Goal: Information Seeking & Learning: Learn about a topic

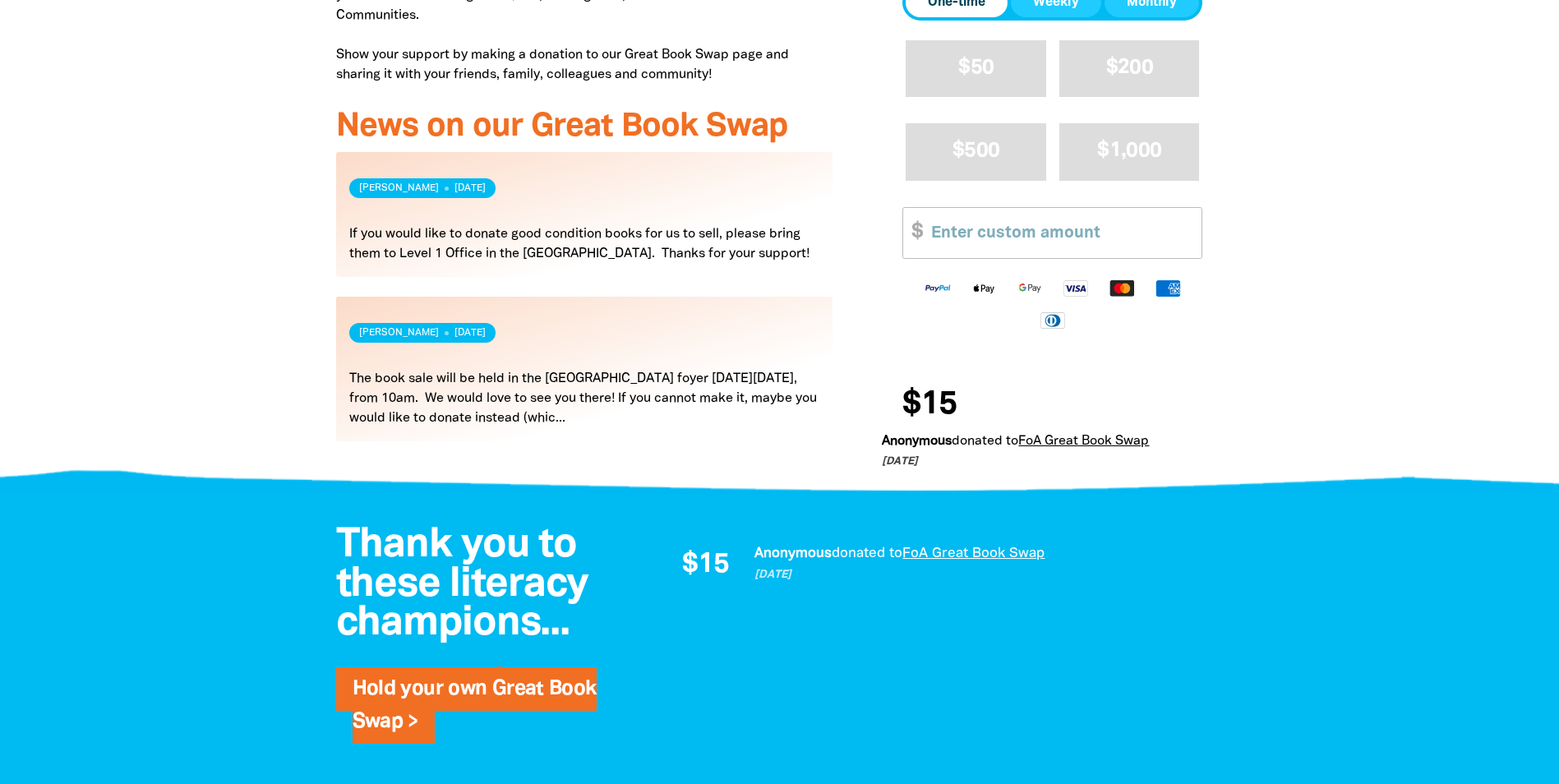
scroll to position [739, 0]
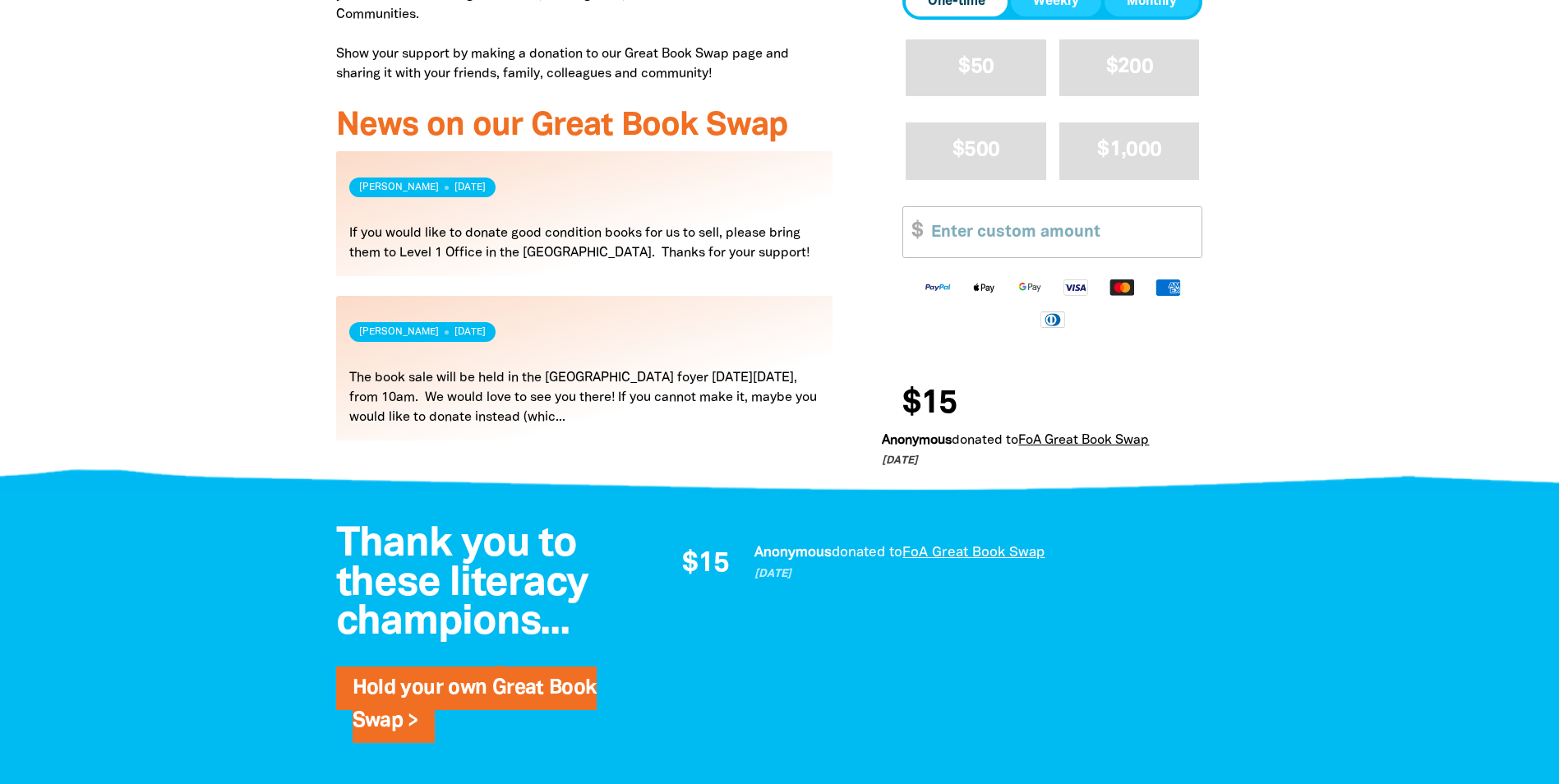
click at [575, 373] on link "Read more" at bounding box center [585, 367] width 497 height 144
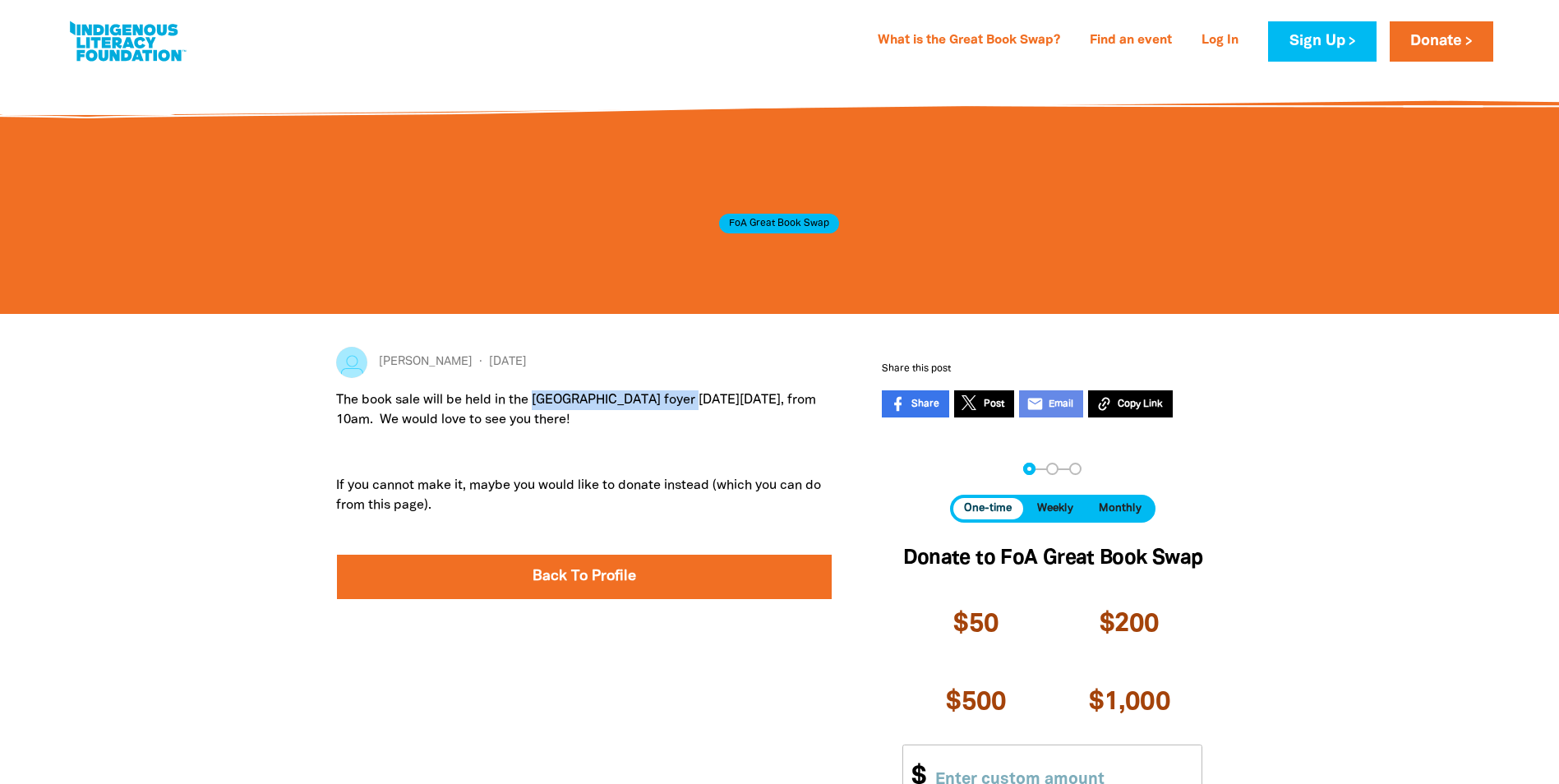
drag, startPoint x: 536, startPoint y: 395, endPoint x: 682, endPoint y: 407, distance: 146.5
click at [682, 407] on p "The book sale will be held in the Arts West building foyer on Tuesday 2nd Septe…" at bounding box center [585, 410] width 497 height 40
copy p "Arts West building foyer"
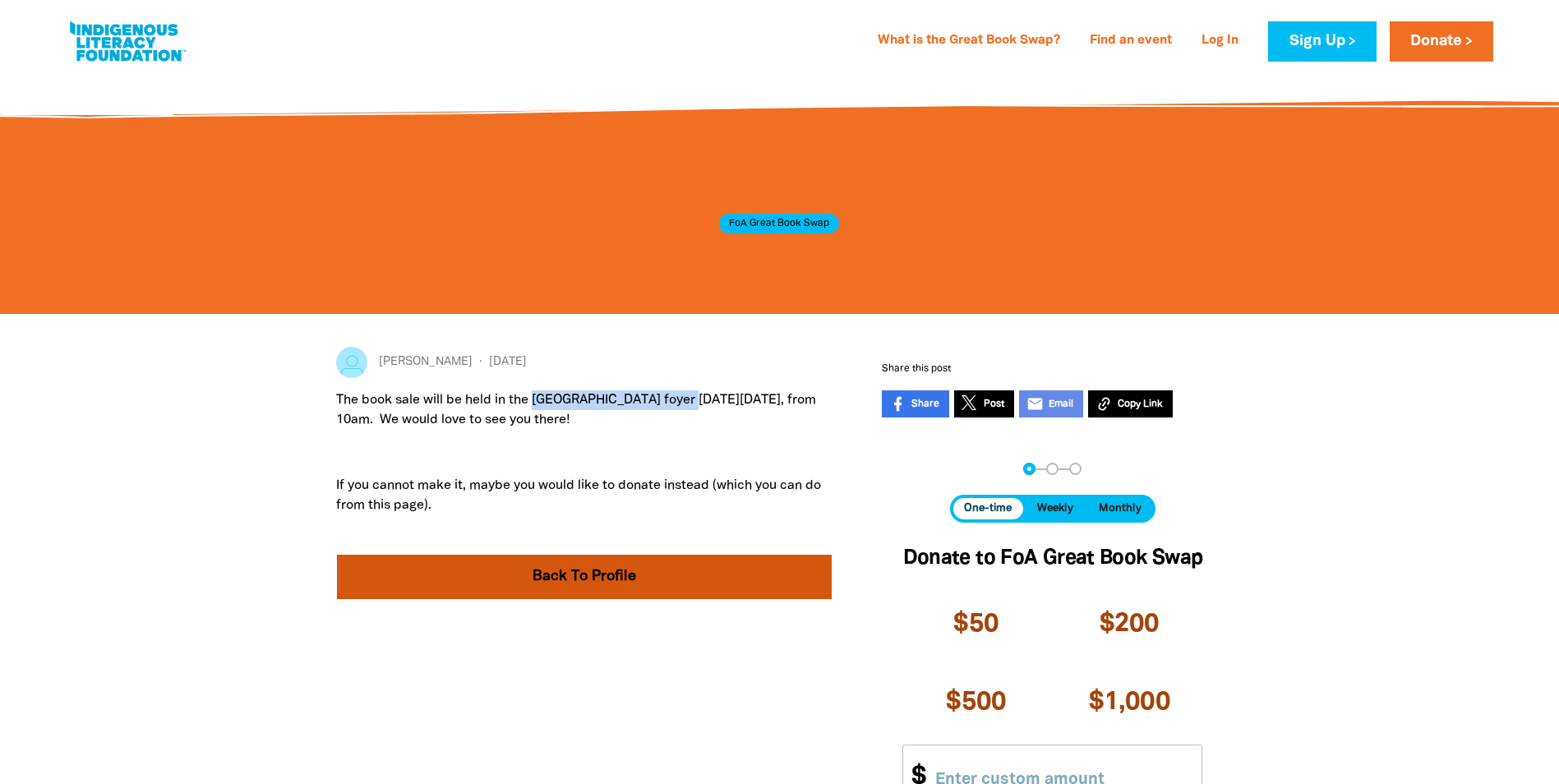
click at [523, 575] on link "Back To Profile" at bounding box center [585, 577] width 495 height 45
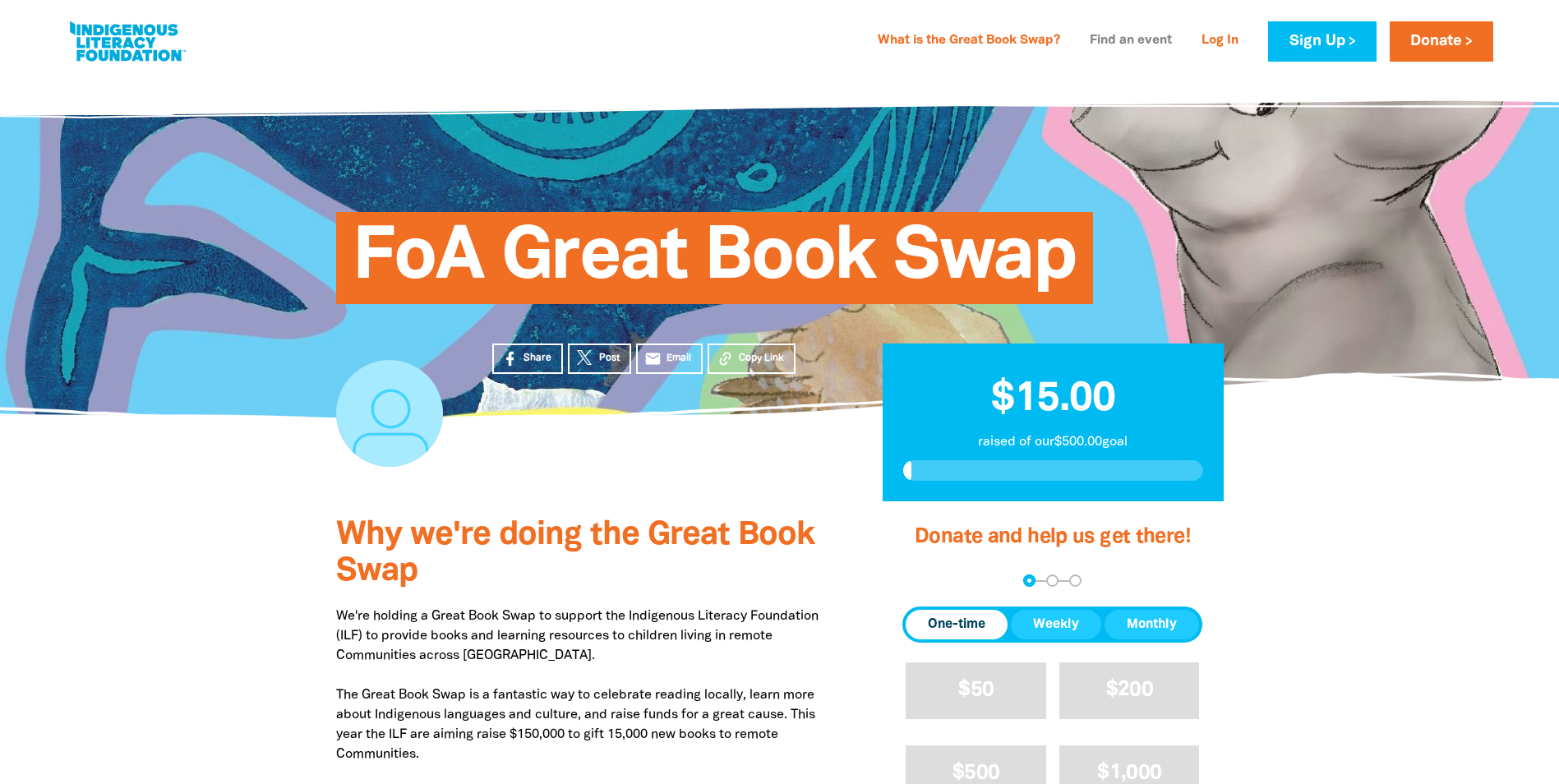
click at [1129, 46] on link "Find an event" at bounding box center [1130, 41] width 102 height 26
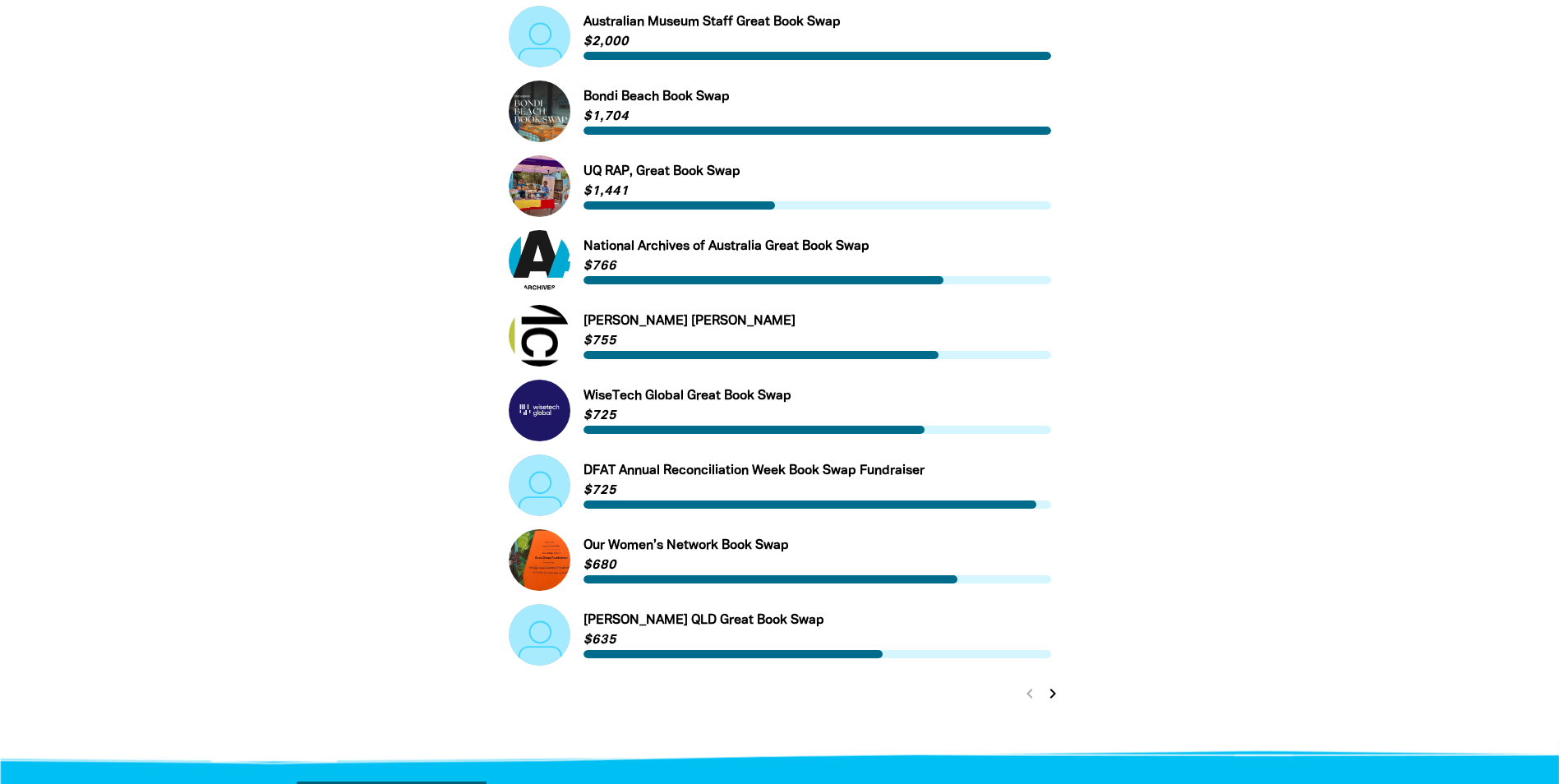
scroll to position [493, 0]
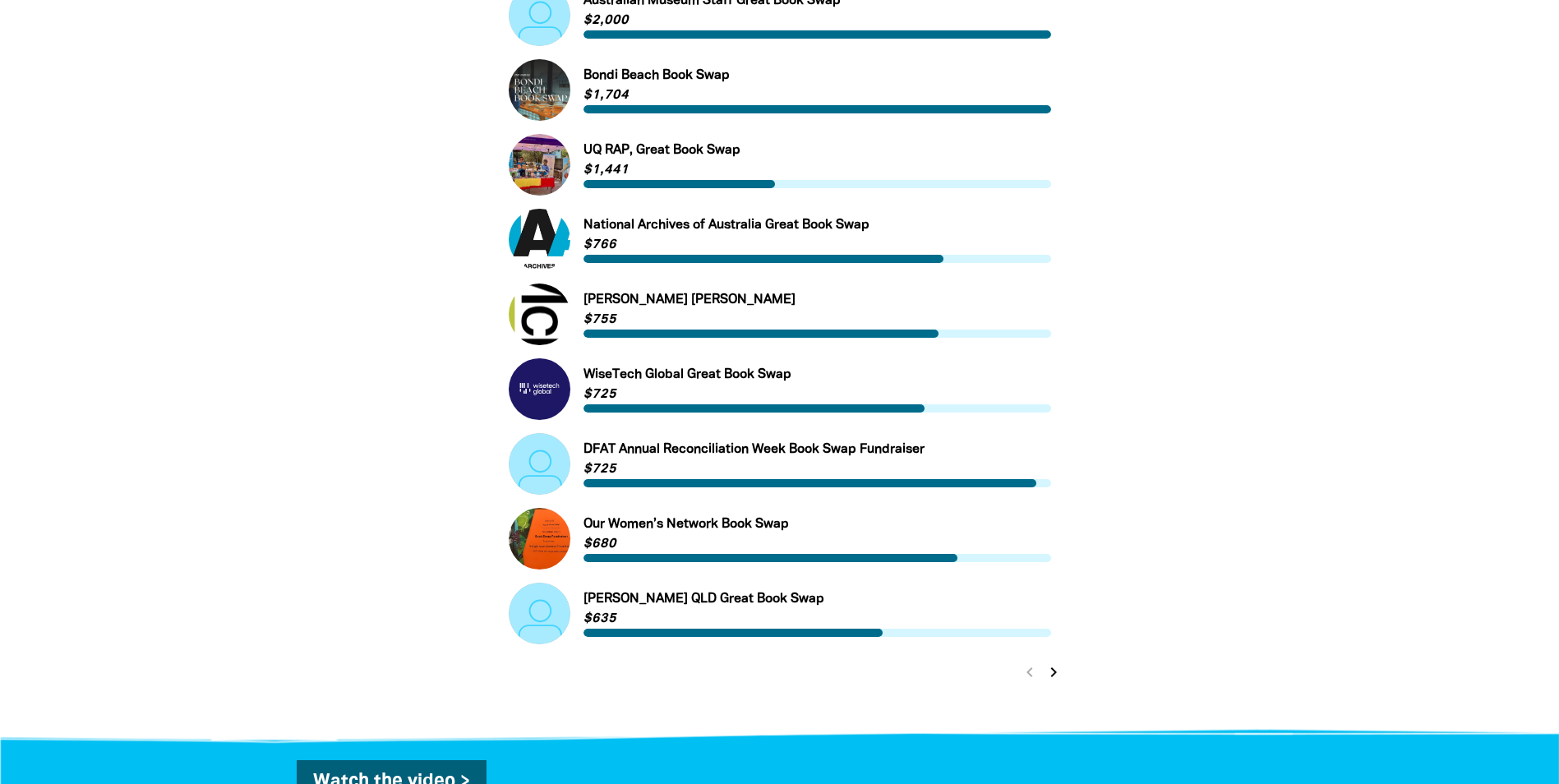
click at [1050, 677] on icon "chevron_right" at bounding box center [1054, 672] width 19 height 19
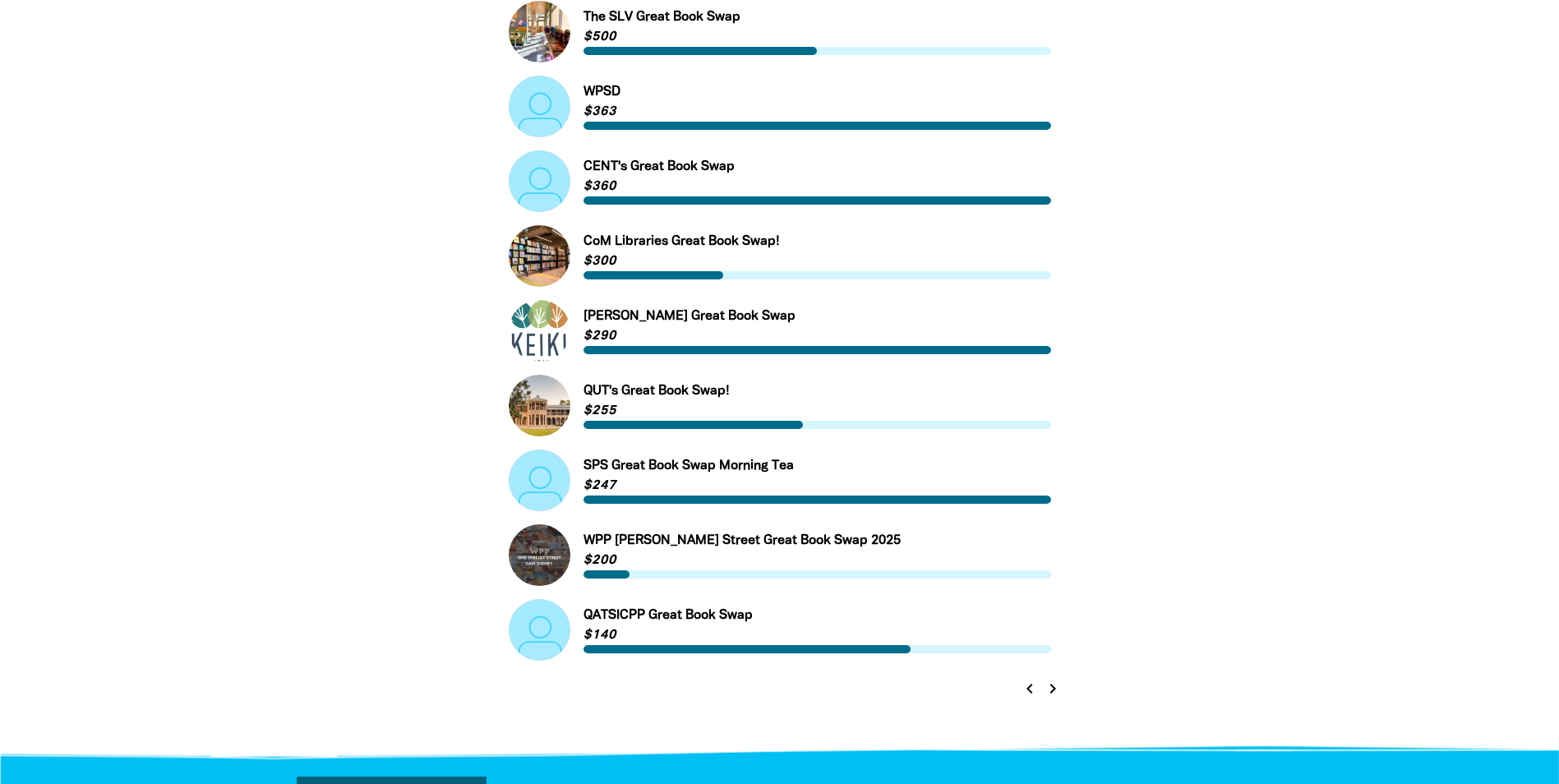
scroll to position [558, 0]
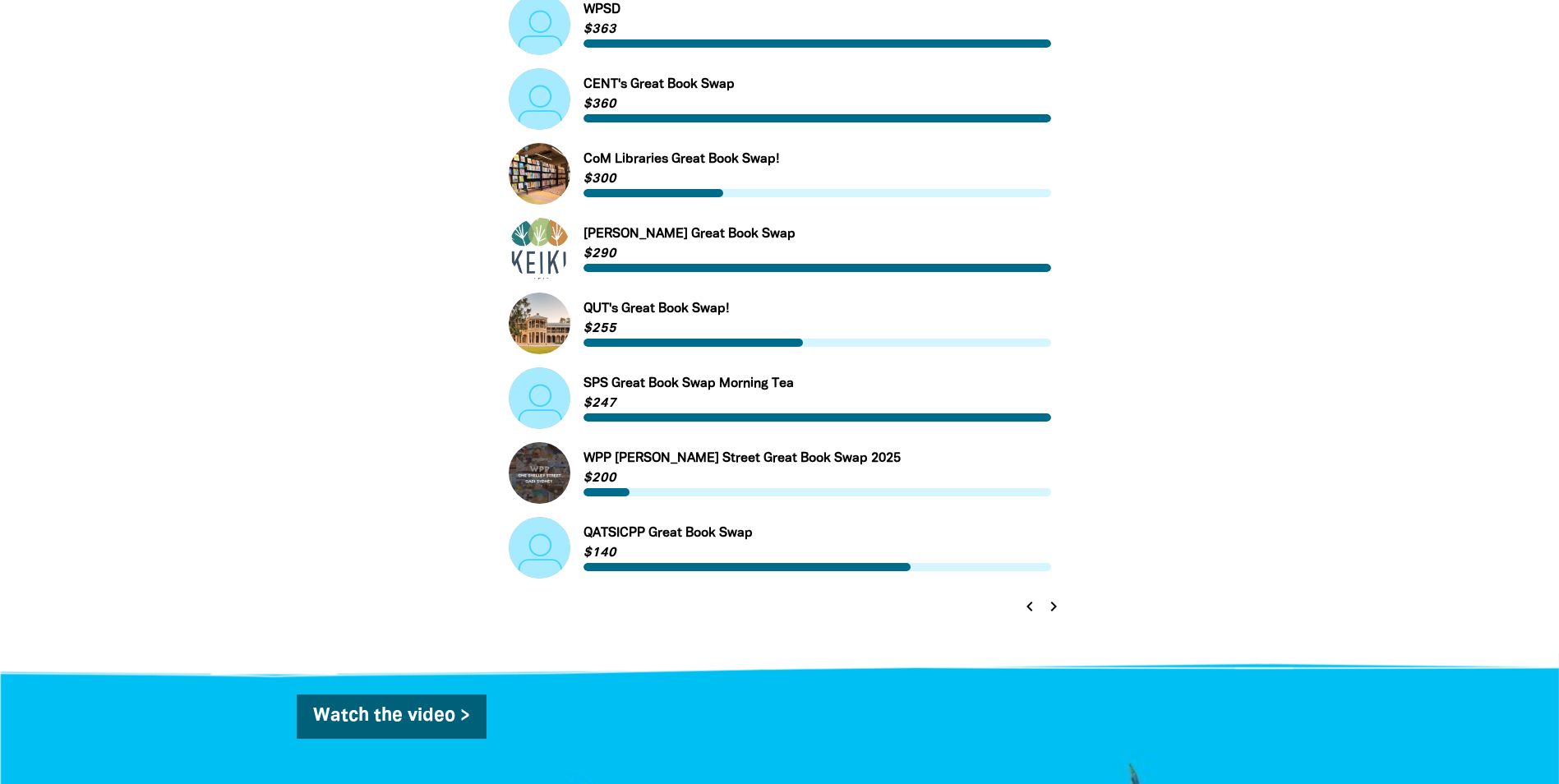
click at [1051, 612] on icon "chevron_right" at bounding box center [1054, 606] width 19 height 19
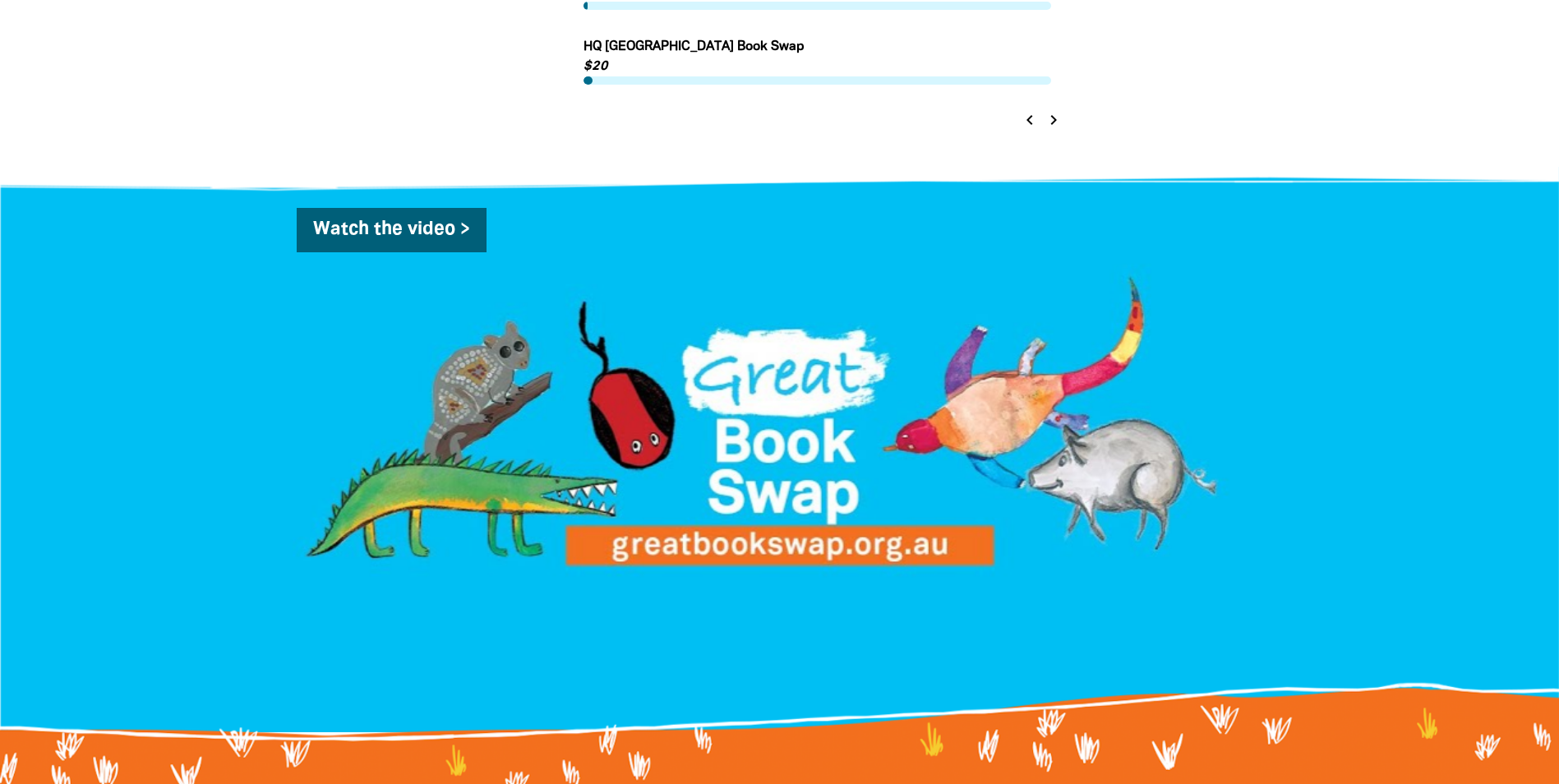
scroll to position [925, 0]
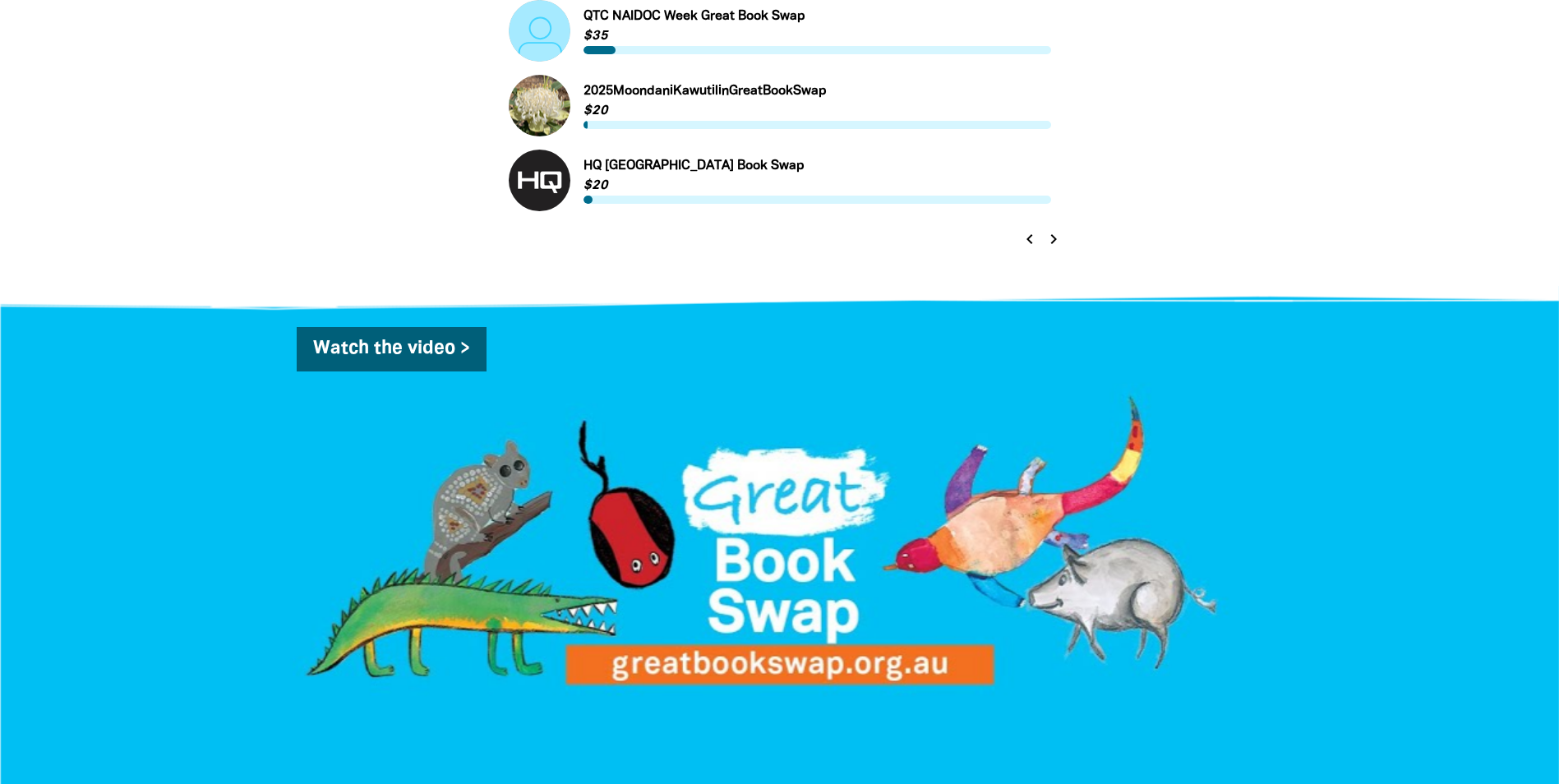
click at [1057, 241] on icon "chevron_right" at bounding box center [1054, 239] width 19 height 19
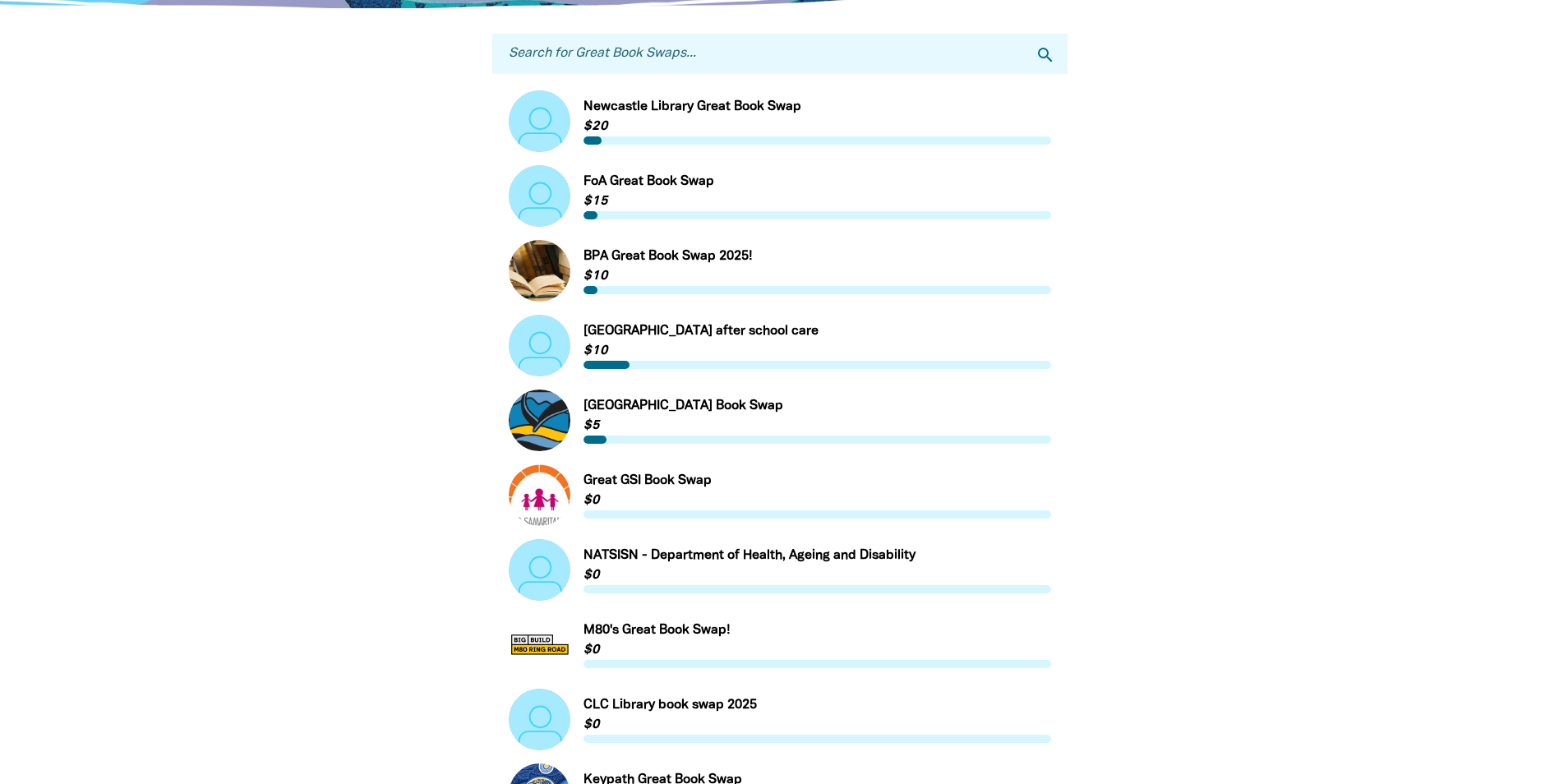
scroll to position [394, 0]
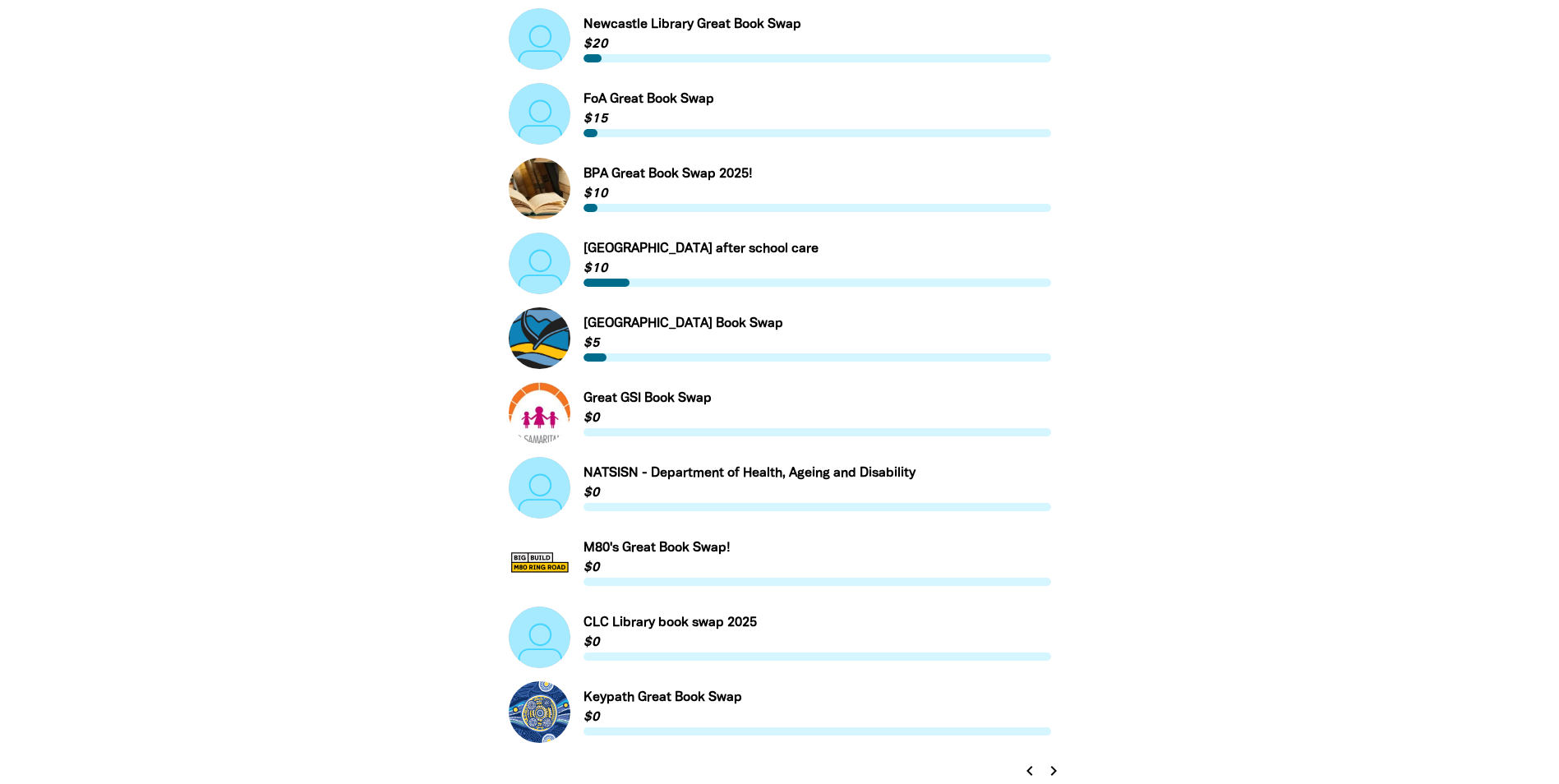
click at [1050, 774] on icon "chevron_right" at bounding box center [1054, 770] width 19 height 19
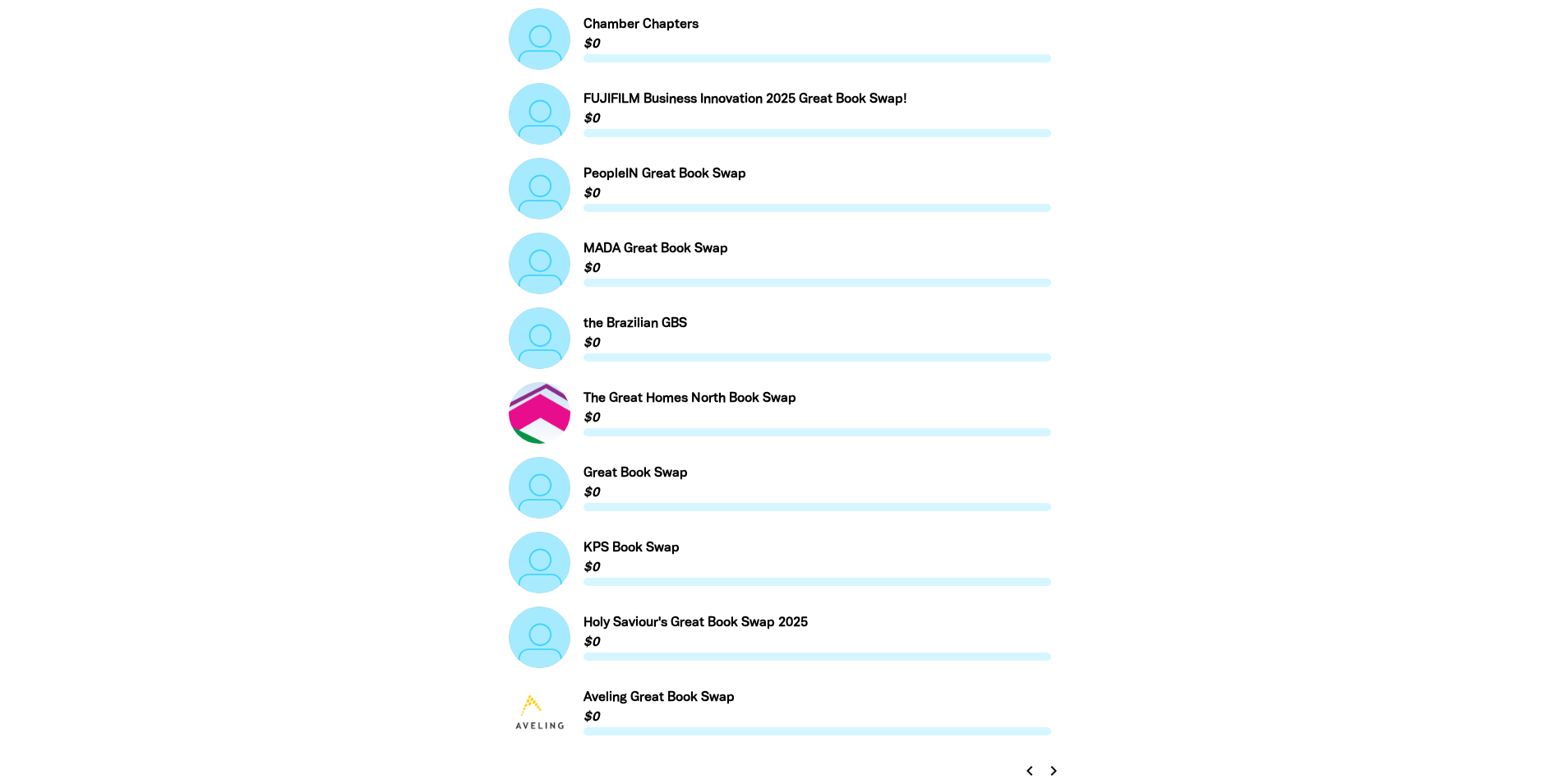
click at [1052, 774] on icon "chevron_right" at bounding box center [1054, 770] width 19 height 19
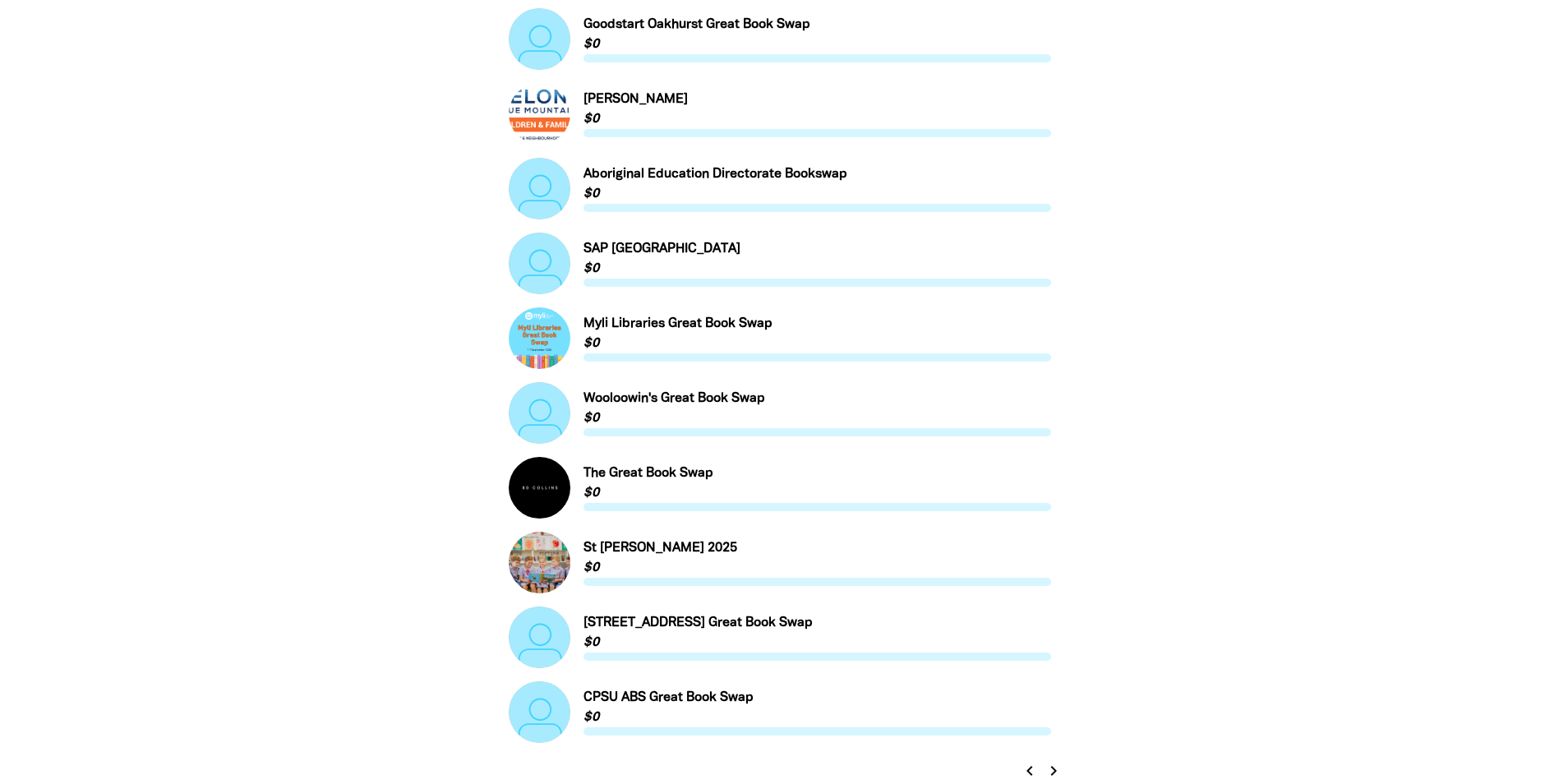
click at [1055, 776] on icon "chevron_right" at bounding box center [1054, 770] width 19 height 19
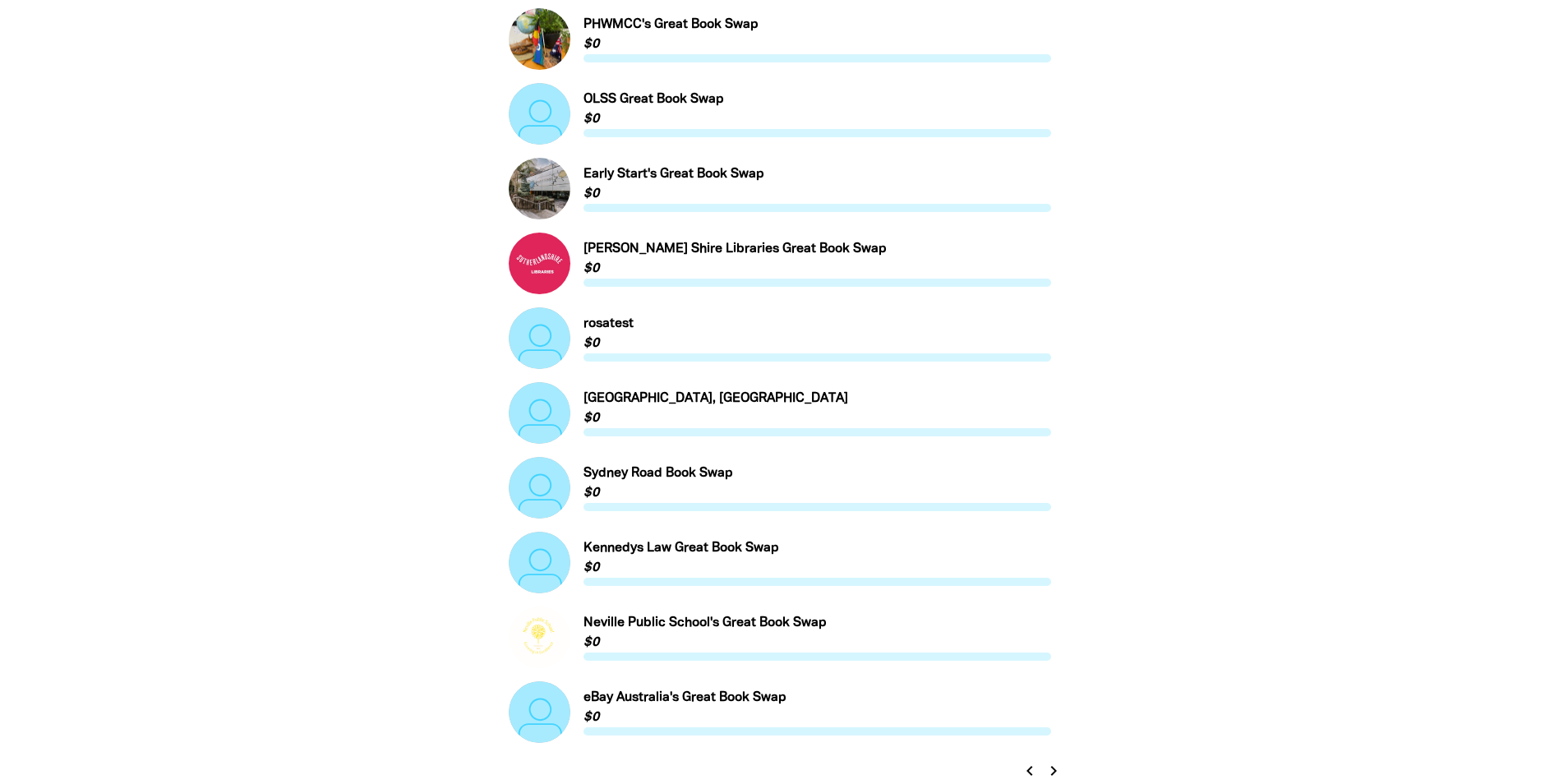
click at [1058, 774] on icon "chevron_right" at bounding box center [1054, 770] width 19 height 19
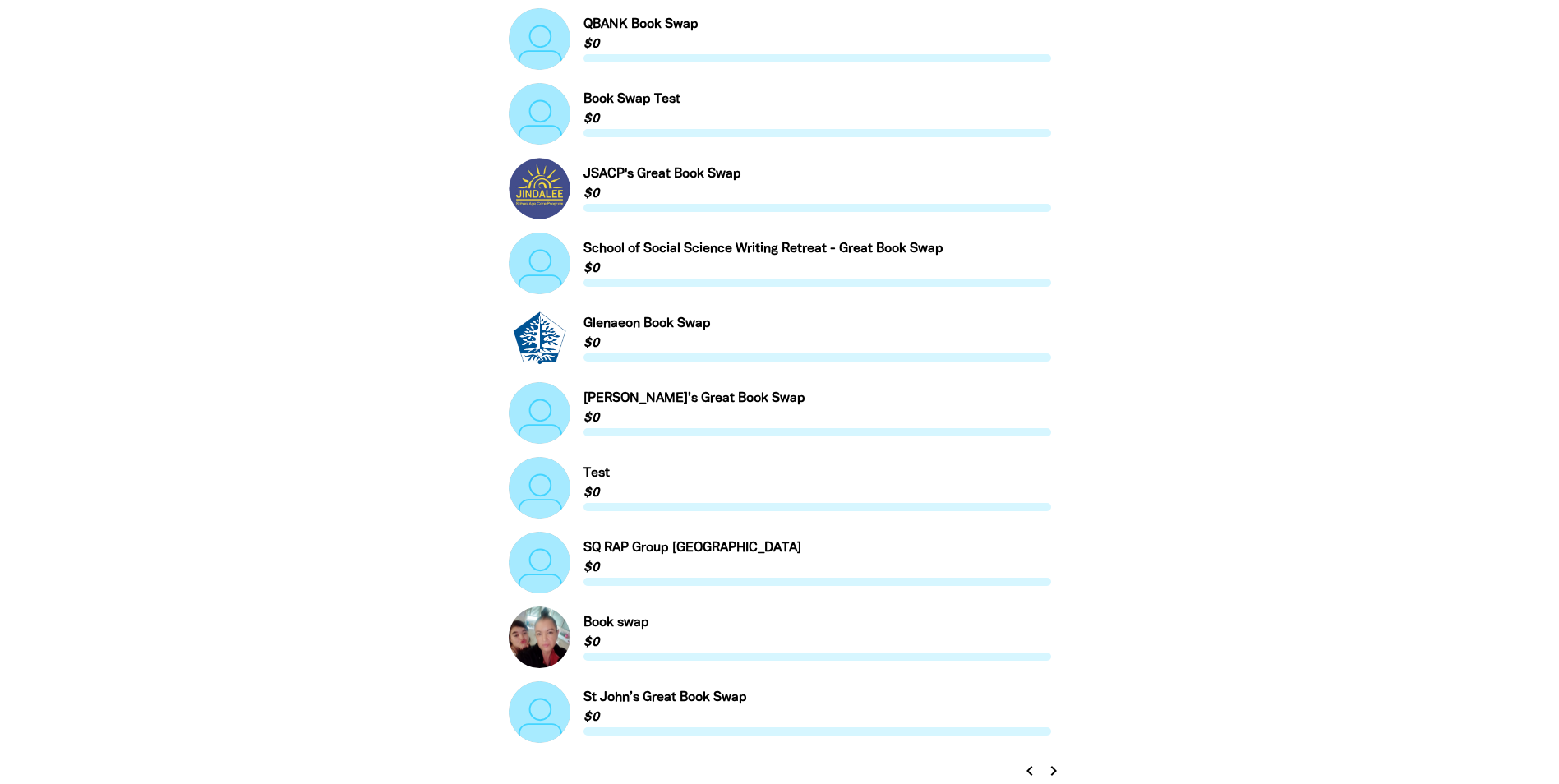
click at [1055, 772] on icon "chevron_right" at bounding box center [1054, 770] width 19 height 19
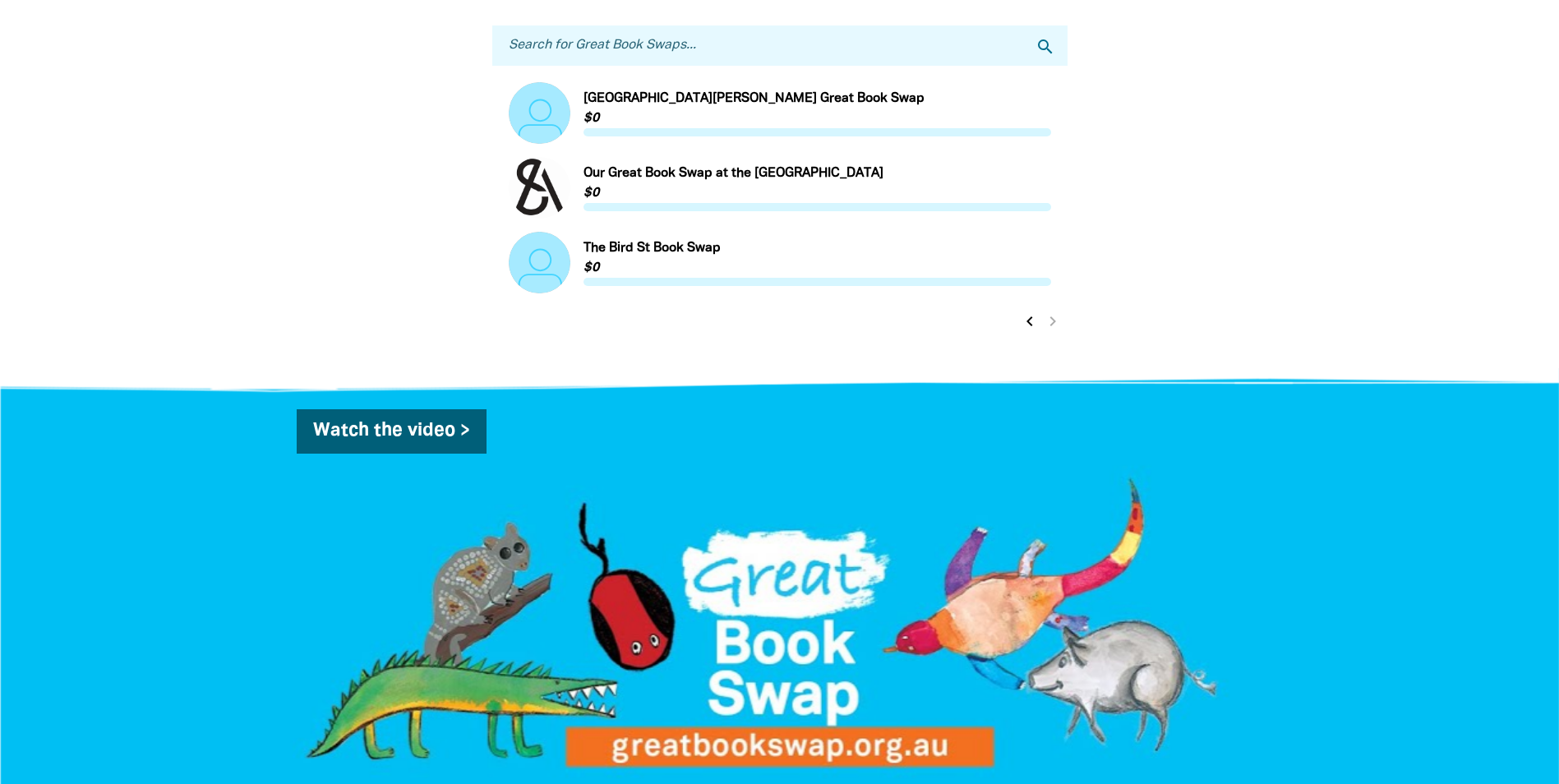
scroll to position [0, 0]
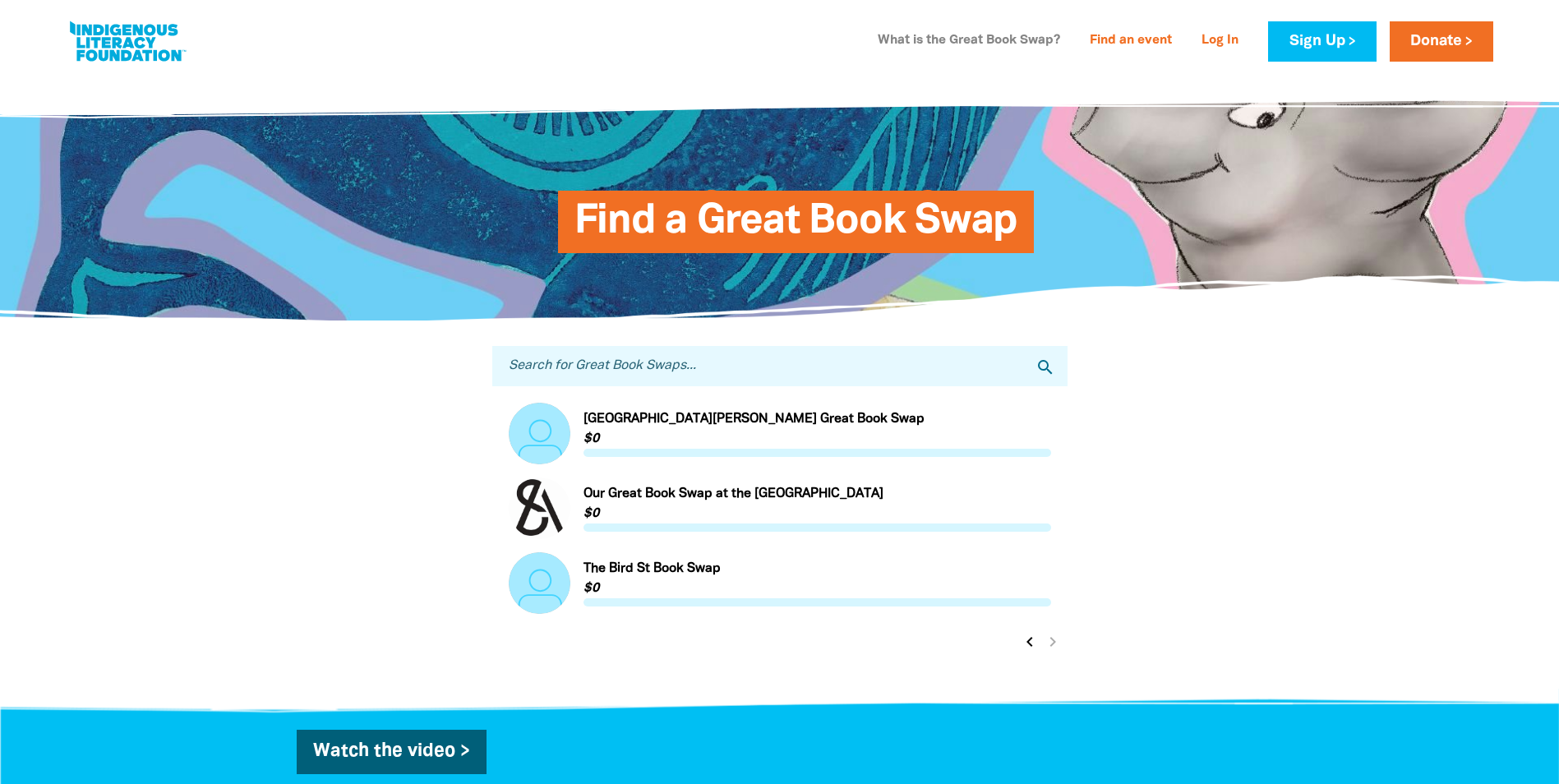
click at [977, 35] on link "What is the Great Book Swap?" at bounding box center [969, 41] width 203 height 26
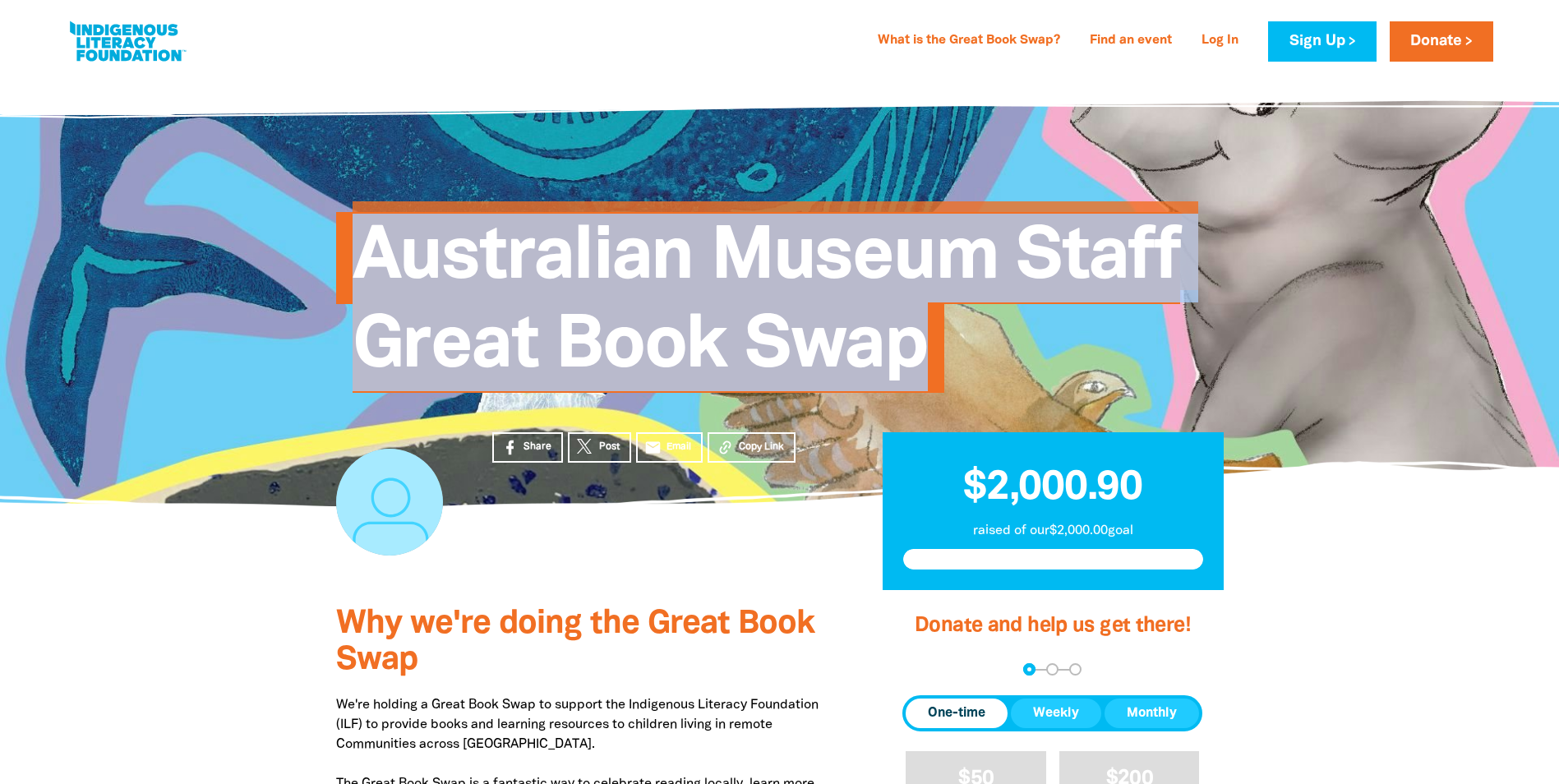
drag, startPoint x: 370, startPoint y: 271, endPoint x: 931, endPoint y: 347, distance: 566.1
click at [931, 347] on h1 "Australian Museum Staff Great Book Swap" at bounding box center [797, 301] width 888 height 177
drag, startPoint x: 931, startPoint y: 347, endPoint x: 890, endPoint y: 347, distance: 41.0
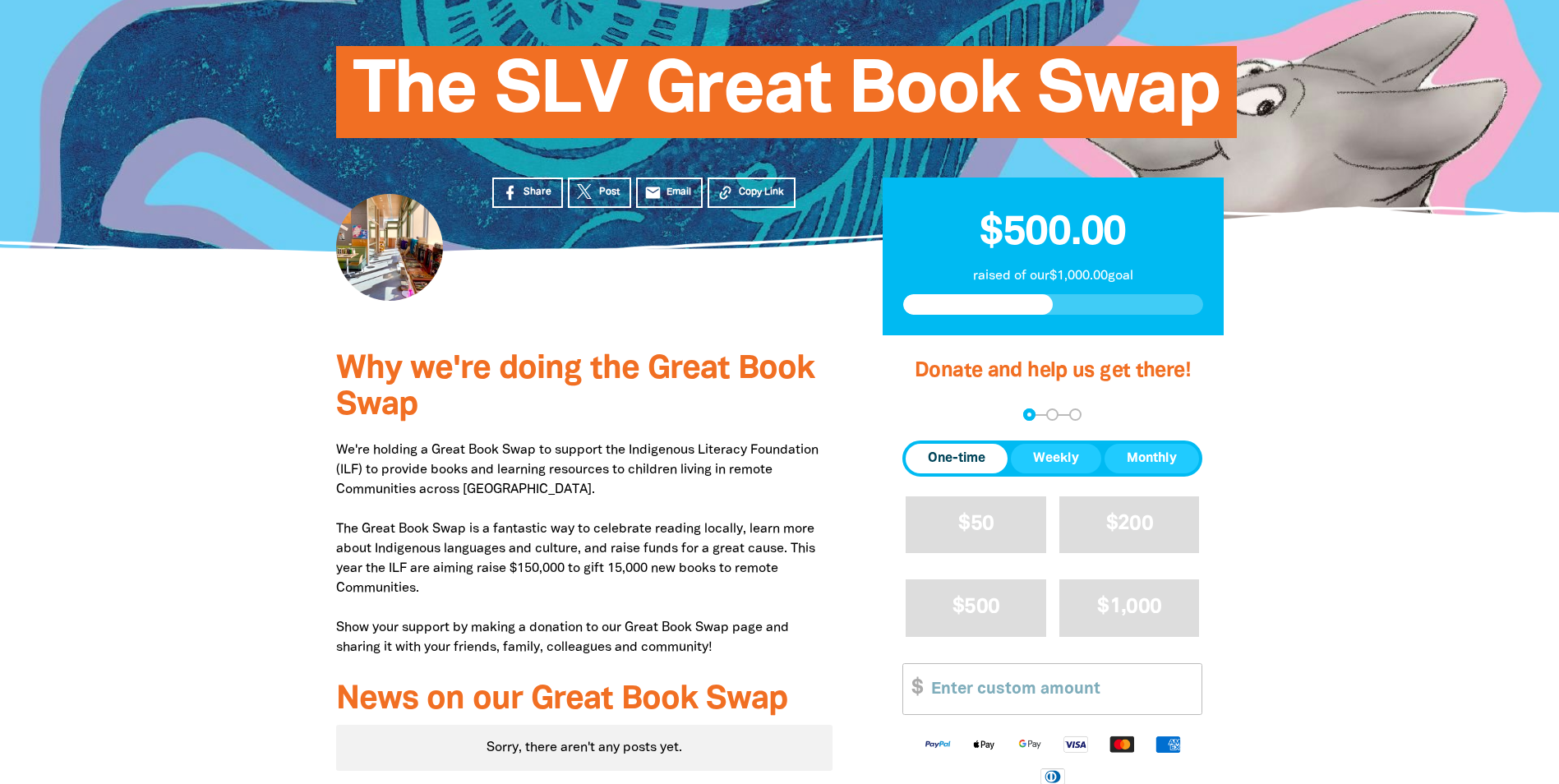
scroll to position [165, 0]
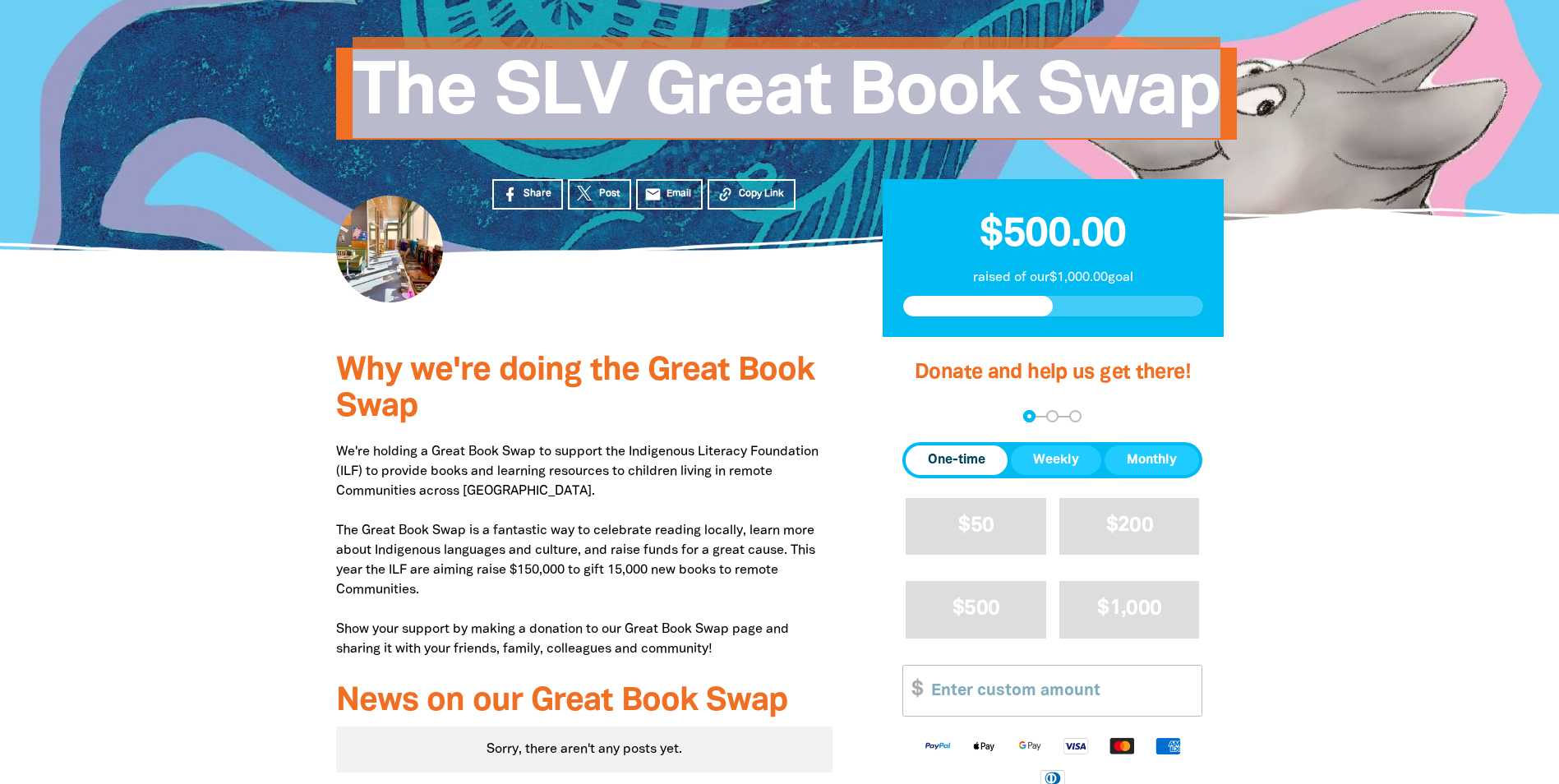
drag, startPoint x: 1221, startPoint y: 106, endPoint x: 368, endPoint y: 93, distance: 853.1
click at [368, 93] on h1 "The SLV Great Book Swap" at bounding box center [797, 94] width 888 height 89
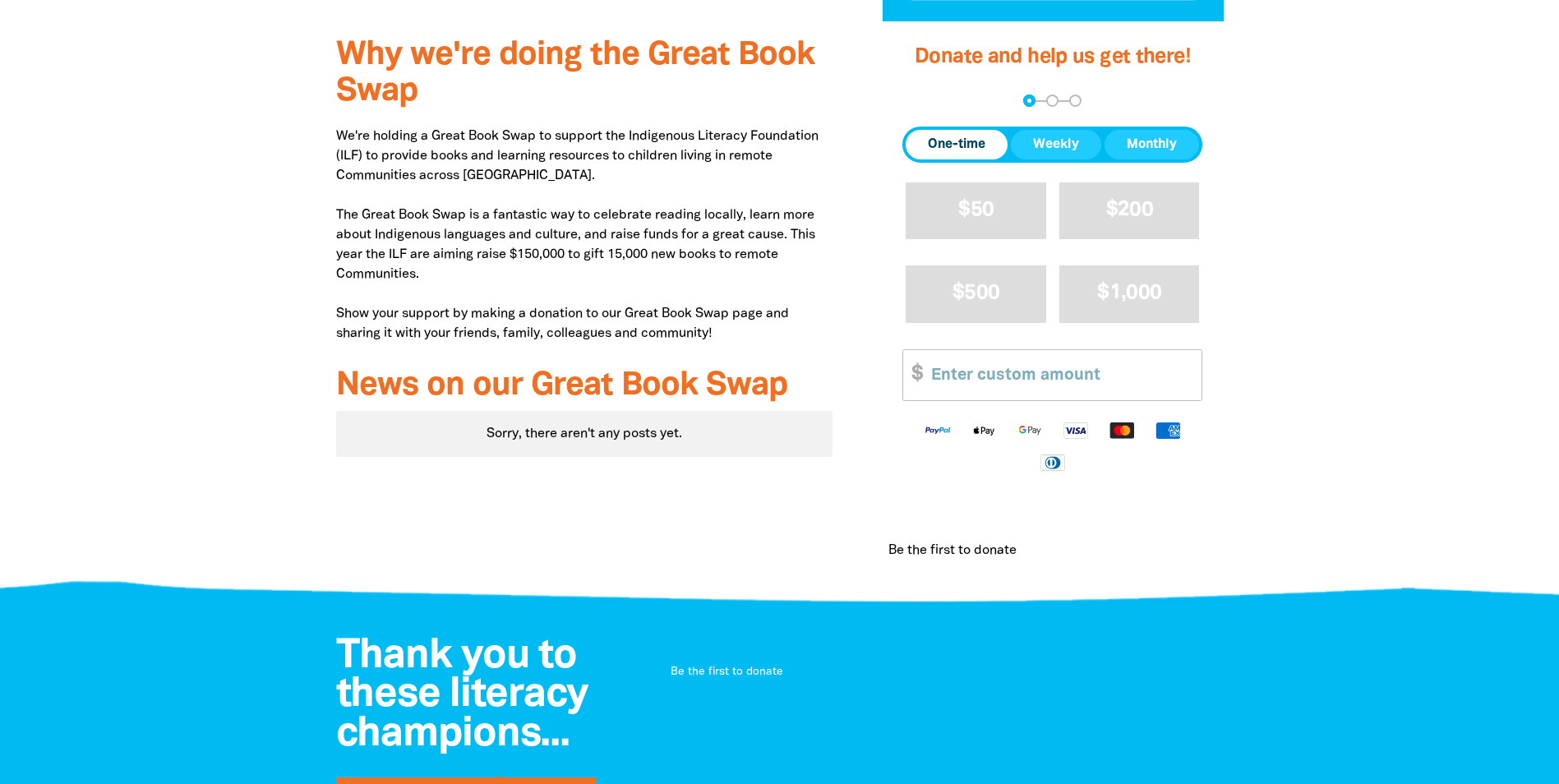
scroll to position [329, 0]
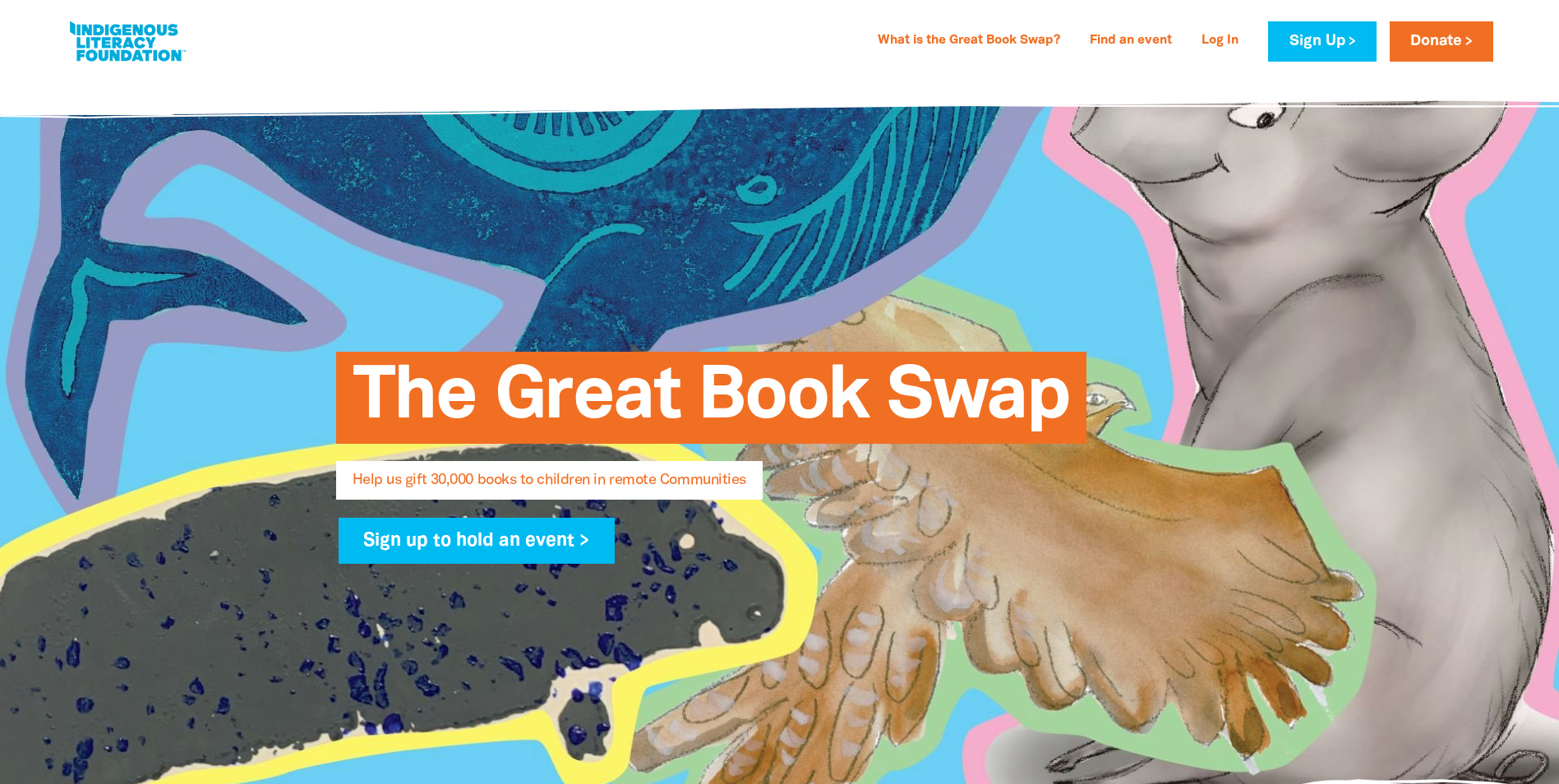
select select "AU"
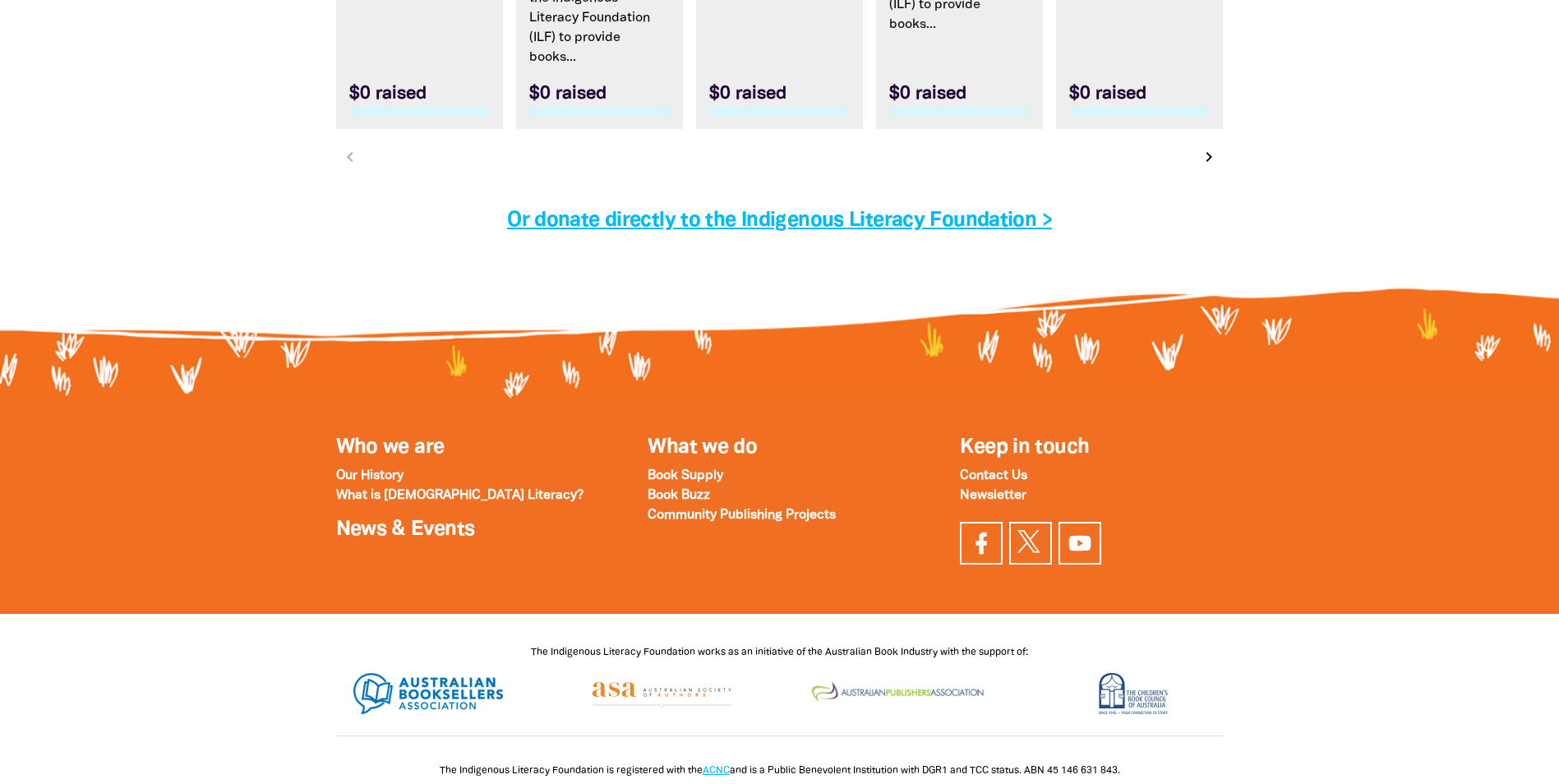
scroll to position [5449, 0]
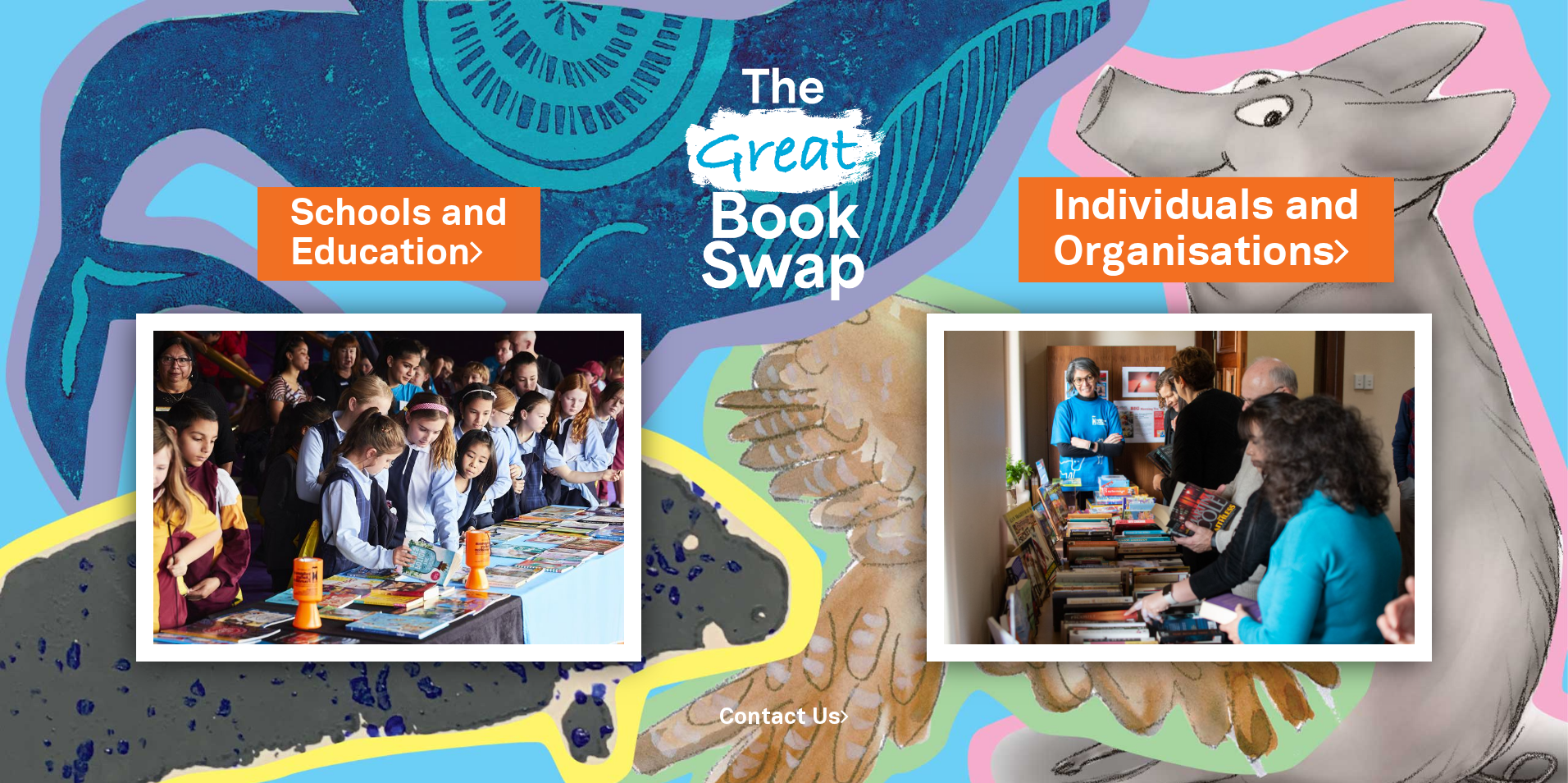
click at [1108, 223] on link "Individuals and Organisations" at bounding box center [1205, 229] width 307 height 104
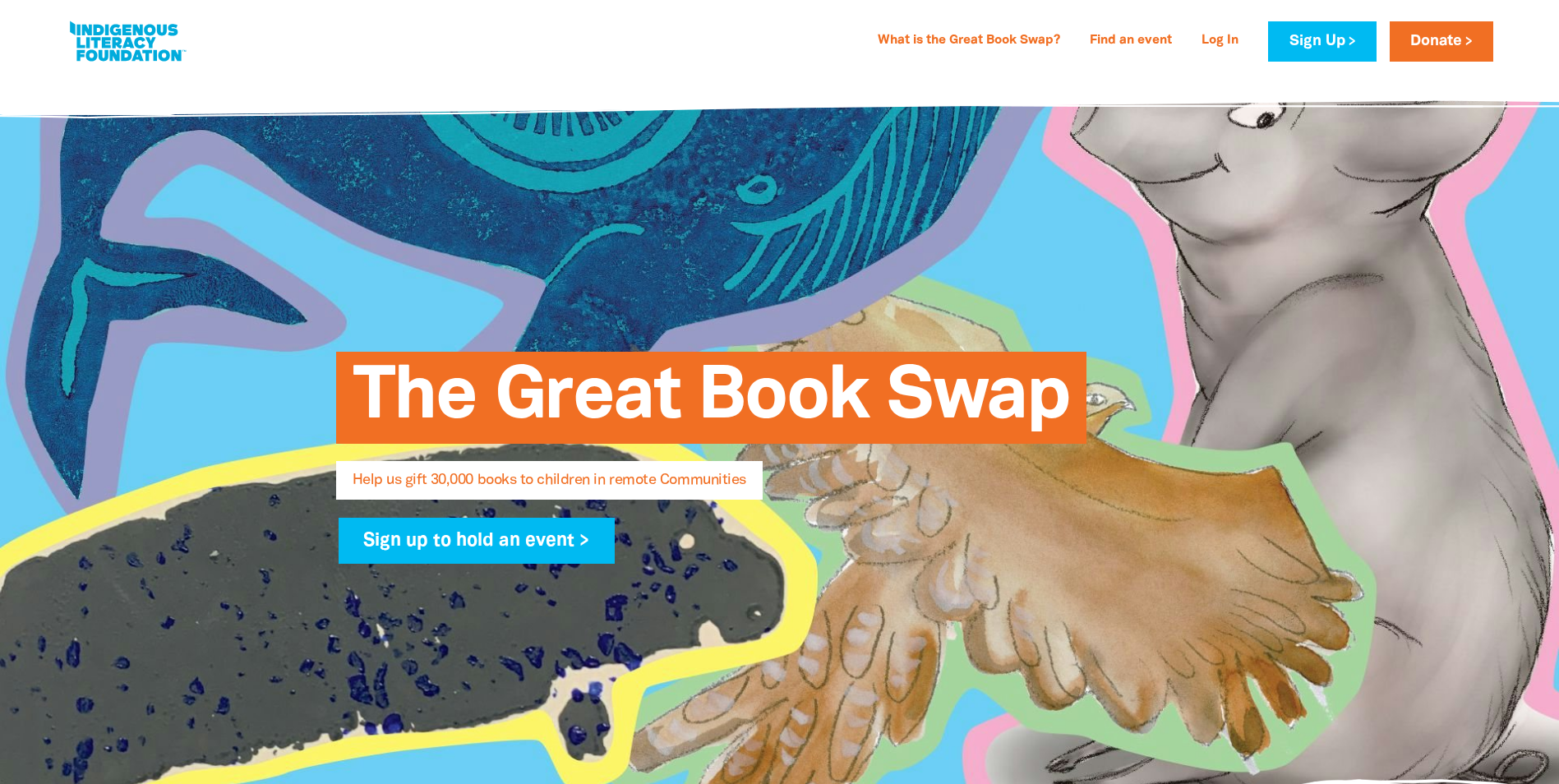
select select "AU"
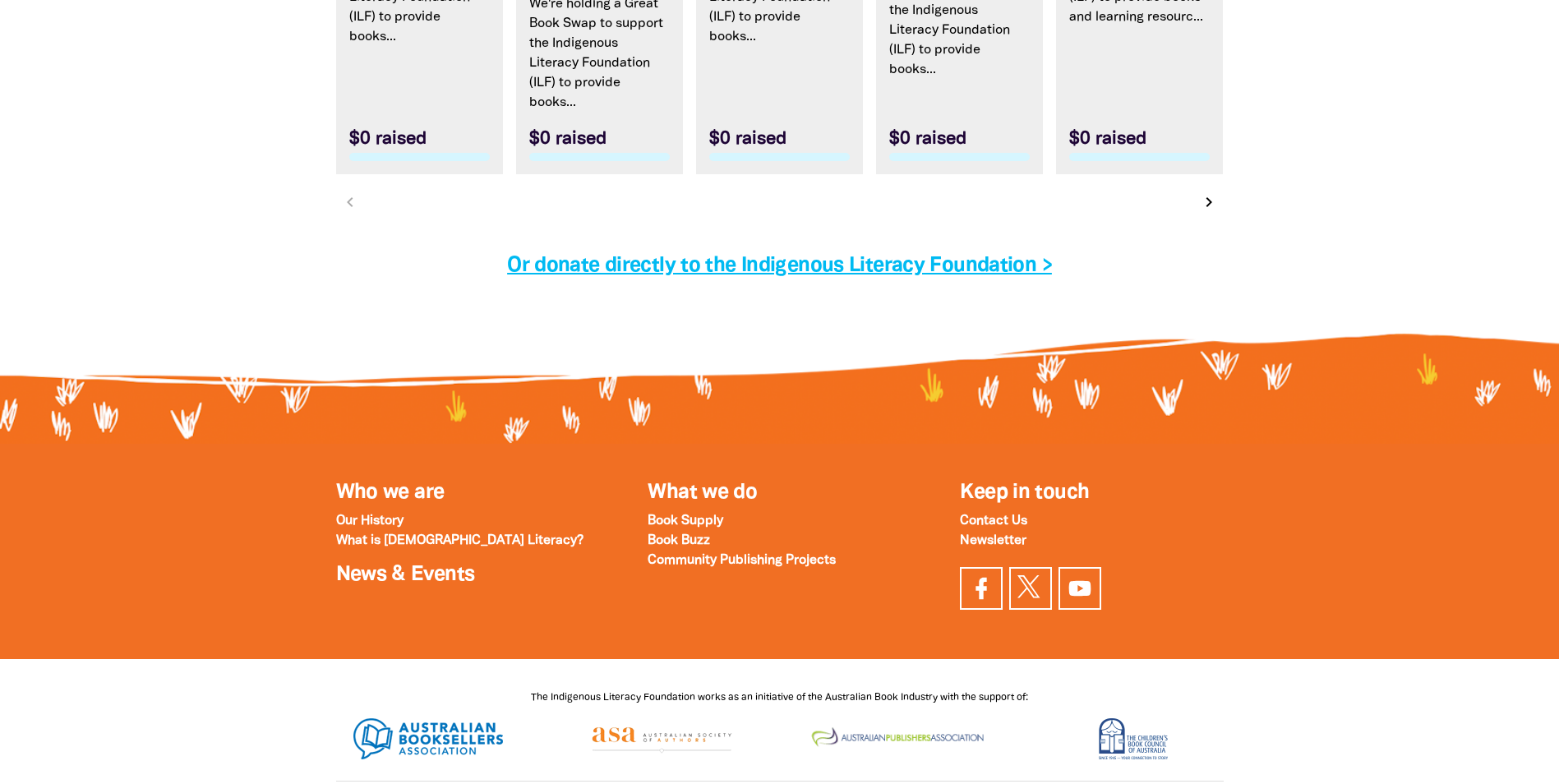
scroll to position [4874, 0]
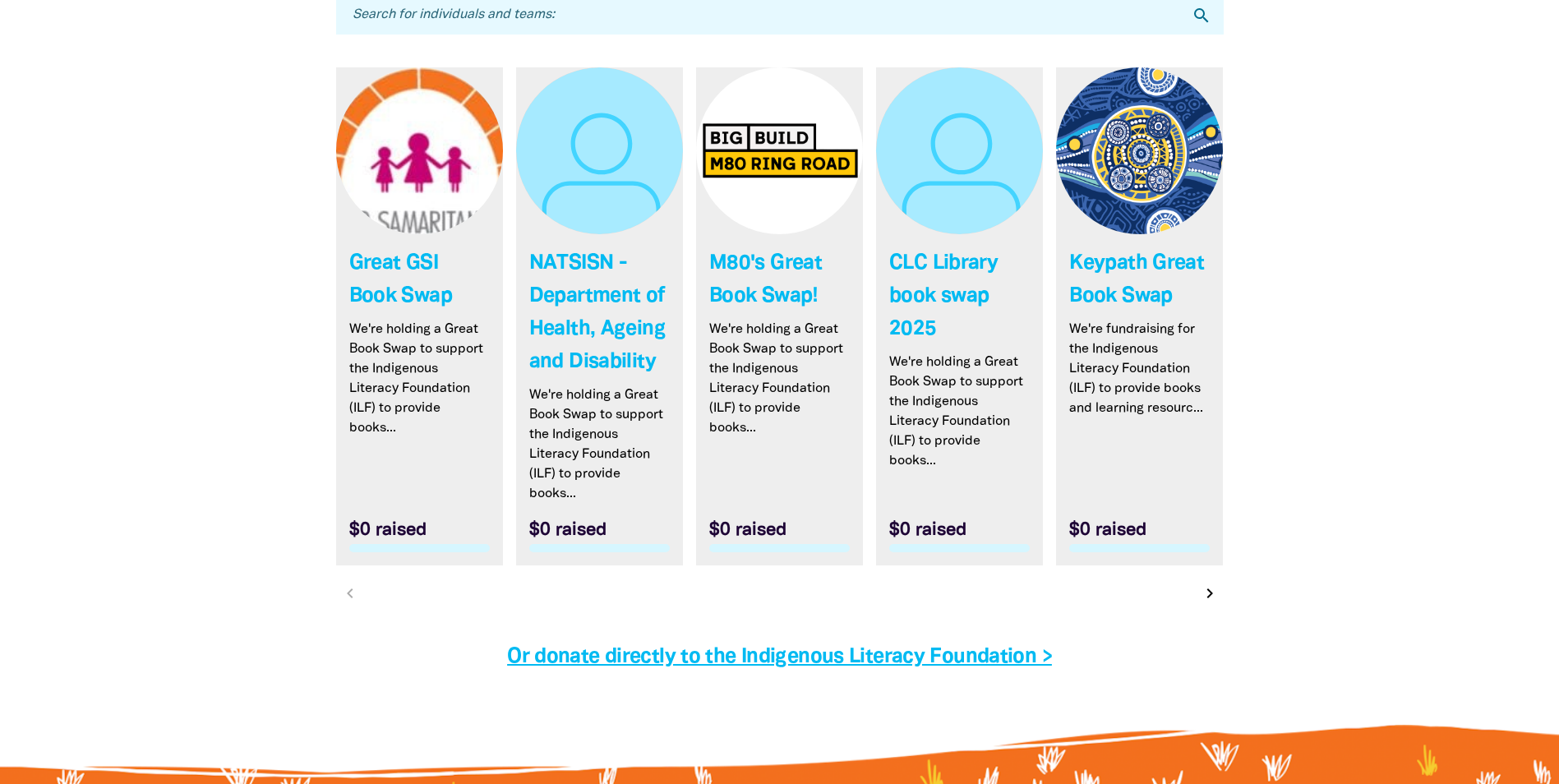
click at [1209, 597] on icon "chevron_right" at bounding box center [1210, 593] width 19 height 19
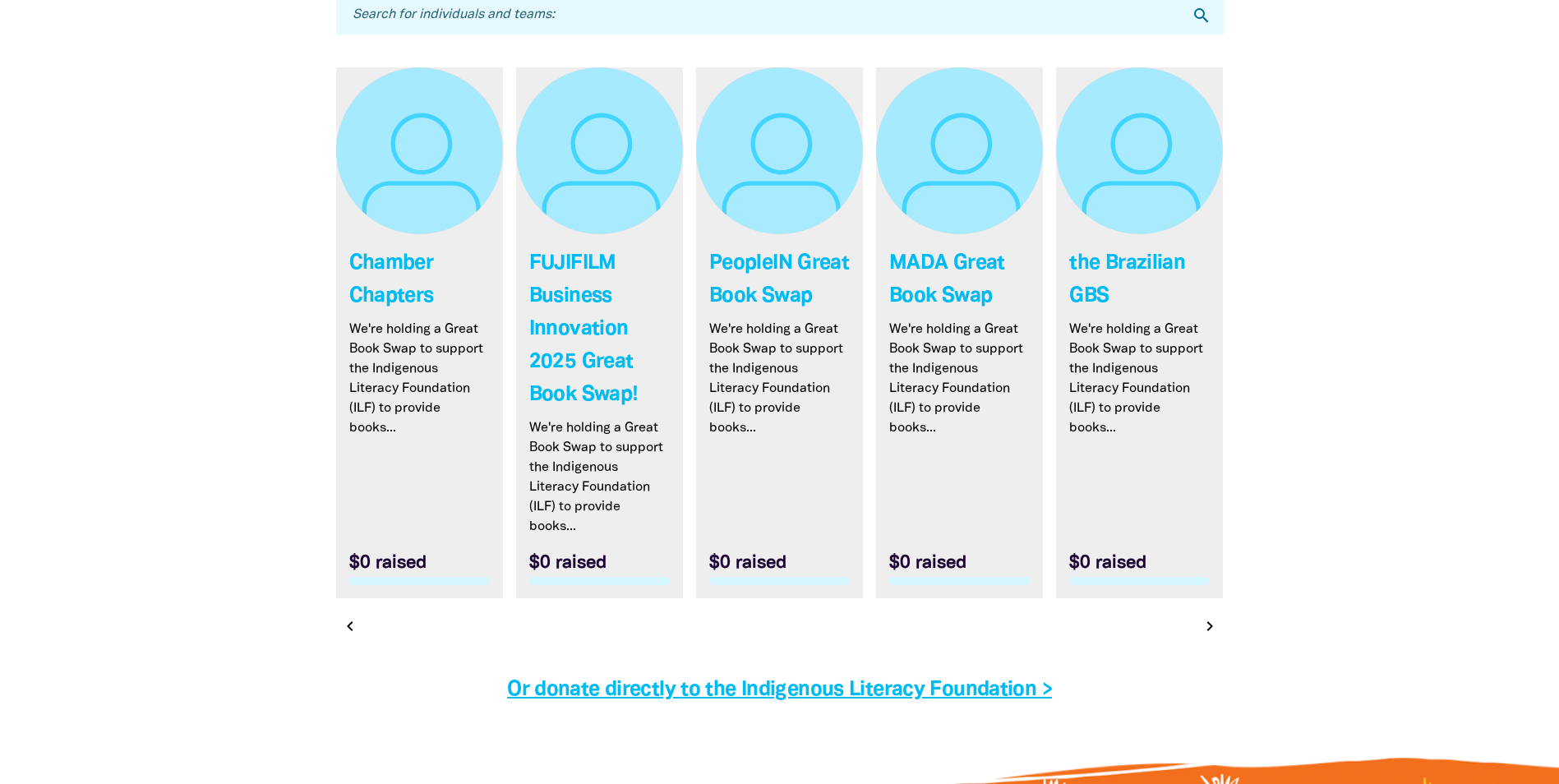
click at [1211, 631] on icon "chevron_right" at bounding box center [1210, 626] width 19 height 19
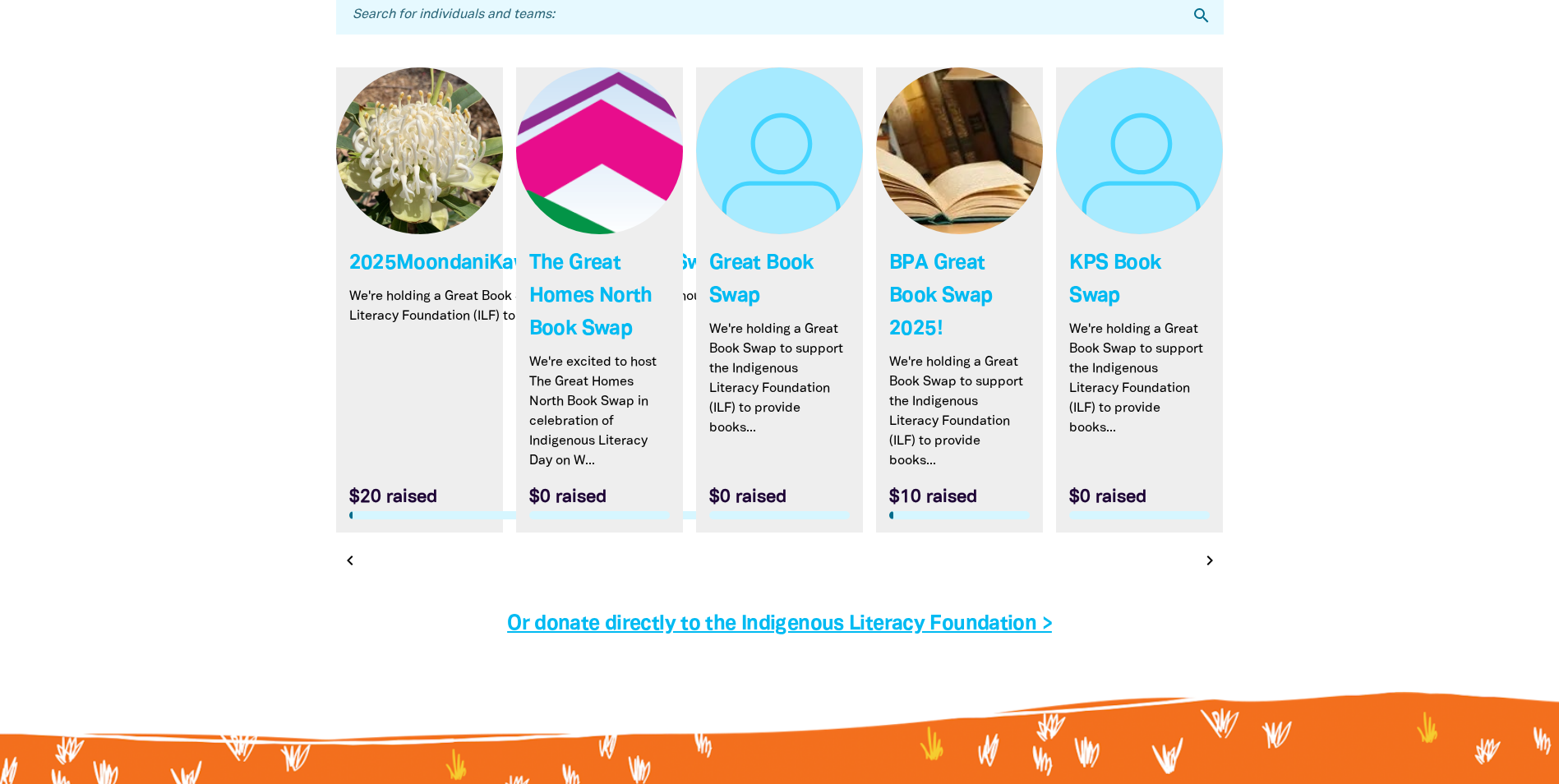
click at [1211, 561] on icon "chevron_right" at bounding box center [1210, 560] width 19 height 19
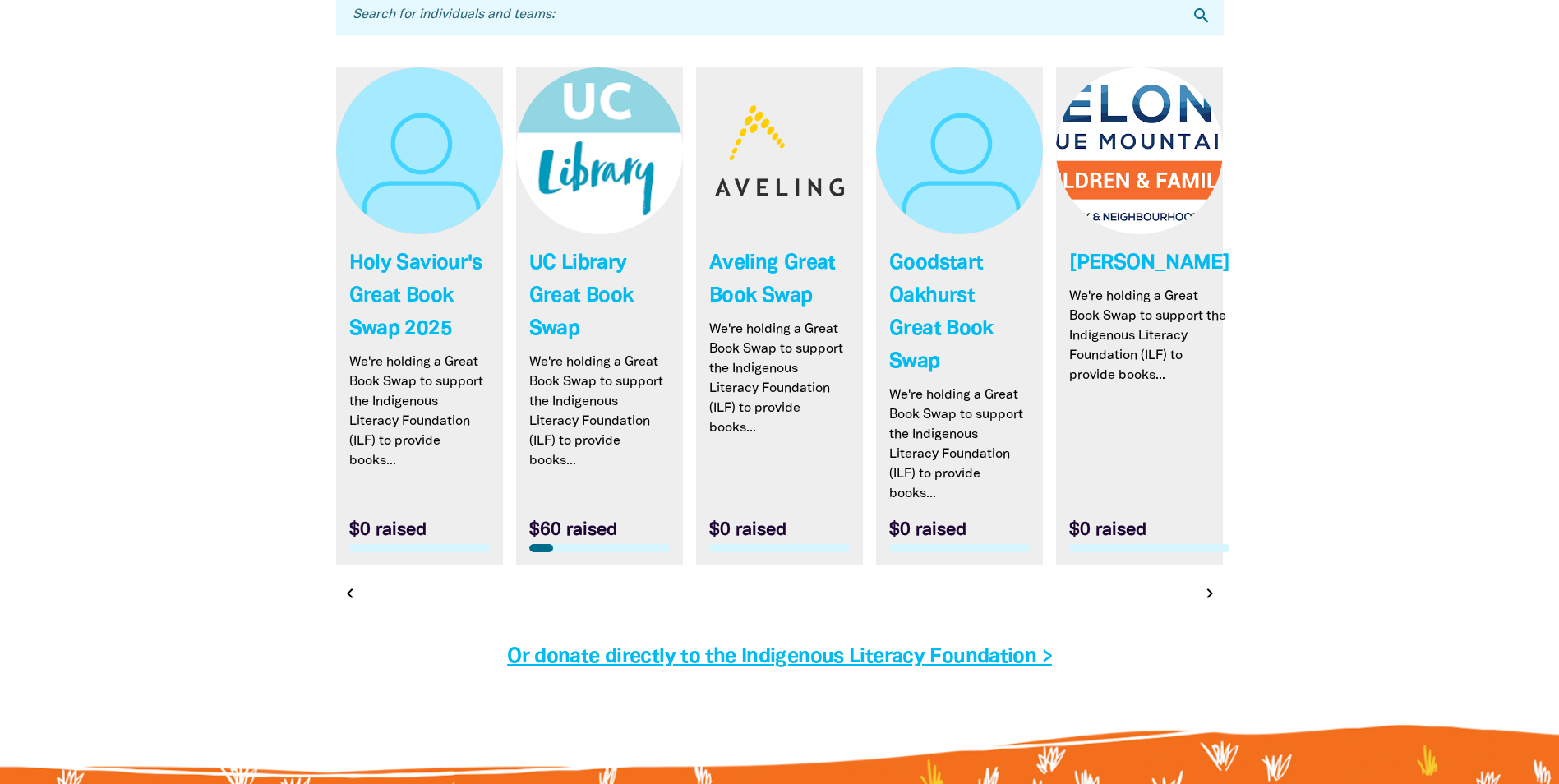
click at [1209, 599] on icon "chevron_right" at bounding box center [1210, 593] width 19 height 19
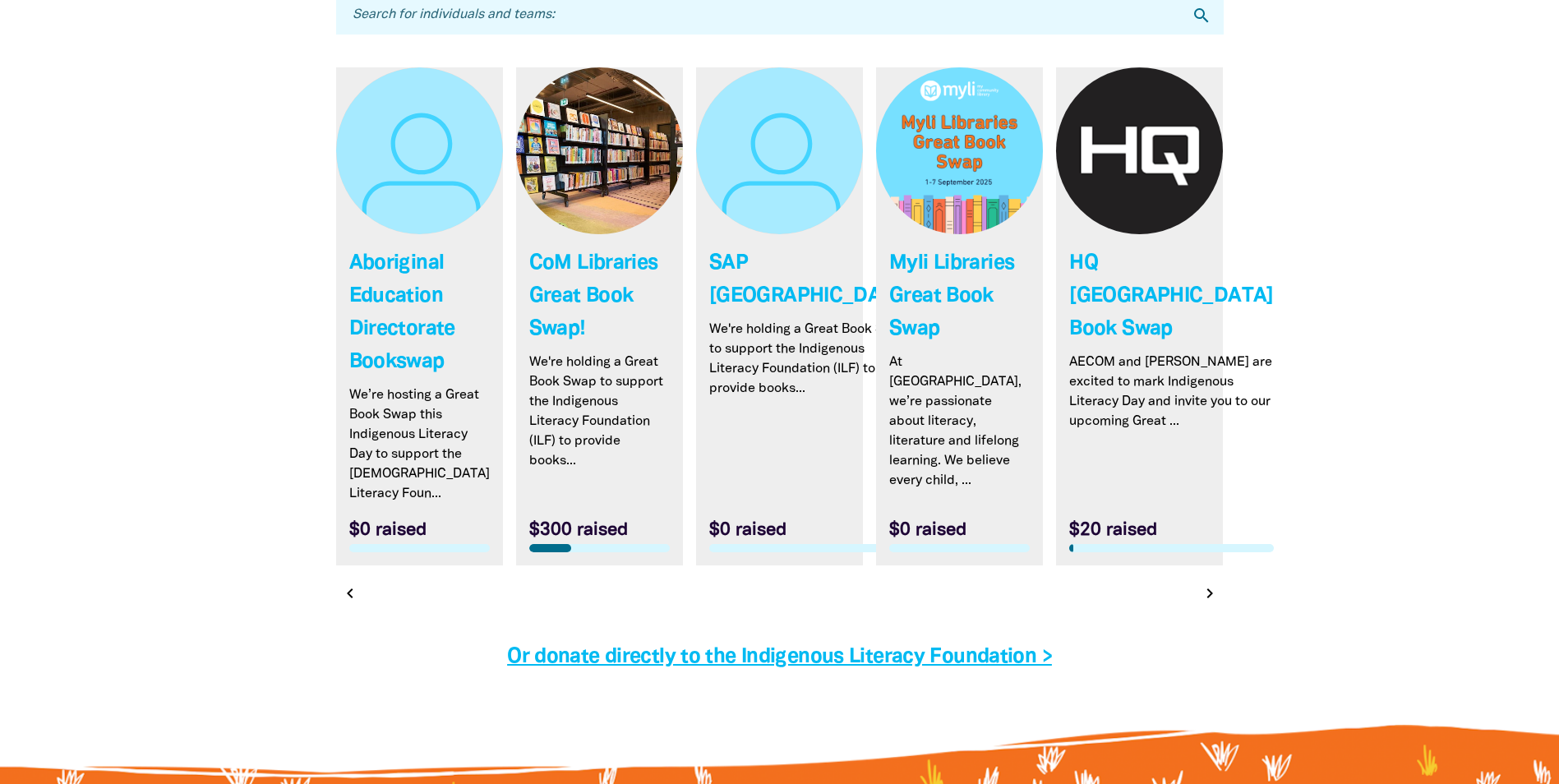
click at [1209, 599] on icon "chevron_right" at bounding box center [1210, 593] width 19 height 19
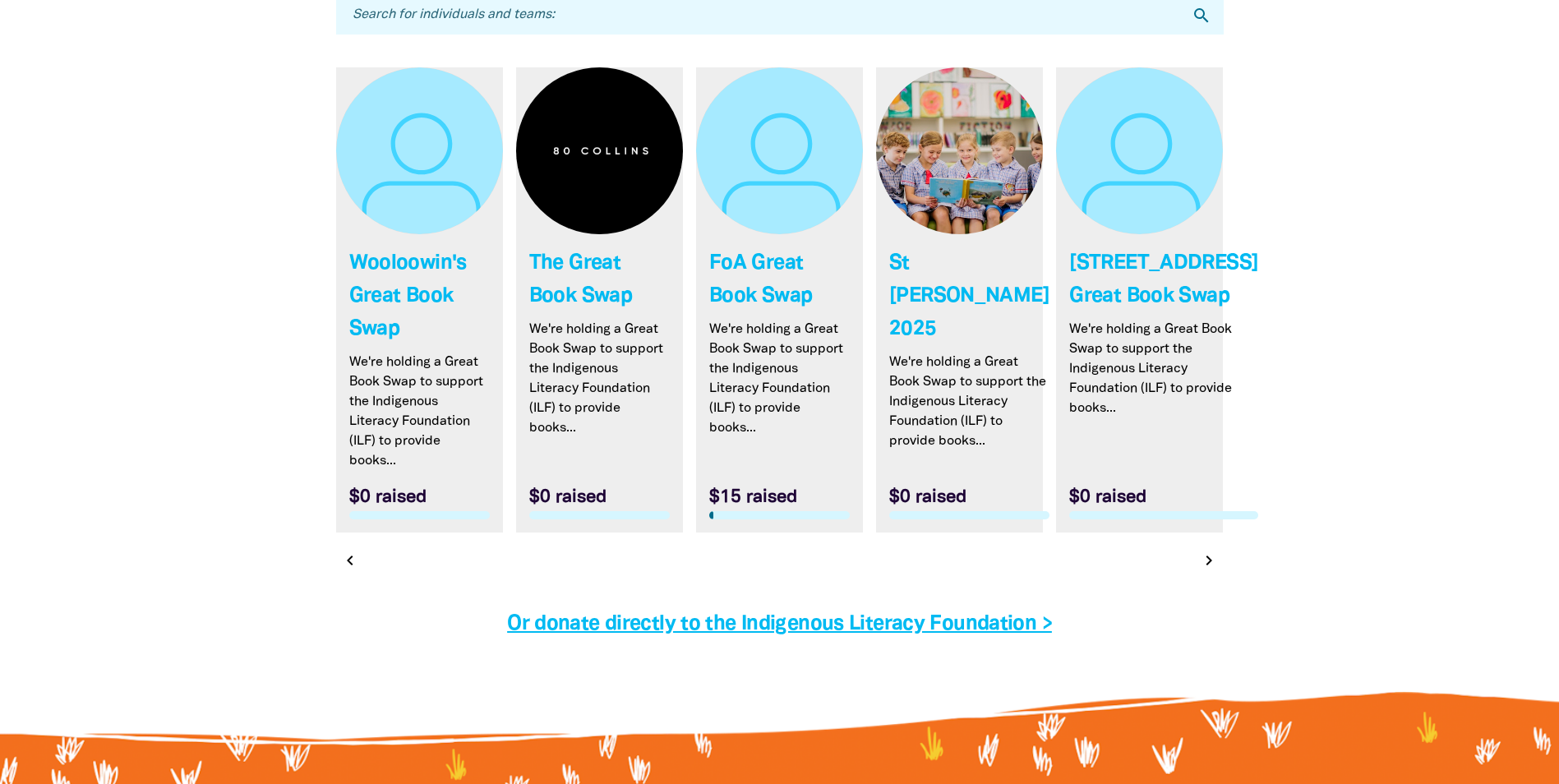
click at [1209, 599] on div at bounding box center [780, 591] width 888 height 33
click at [1214, 566] on icon "chevron_right" at bounding box center [1210, 560] width 19 height 19
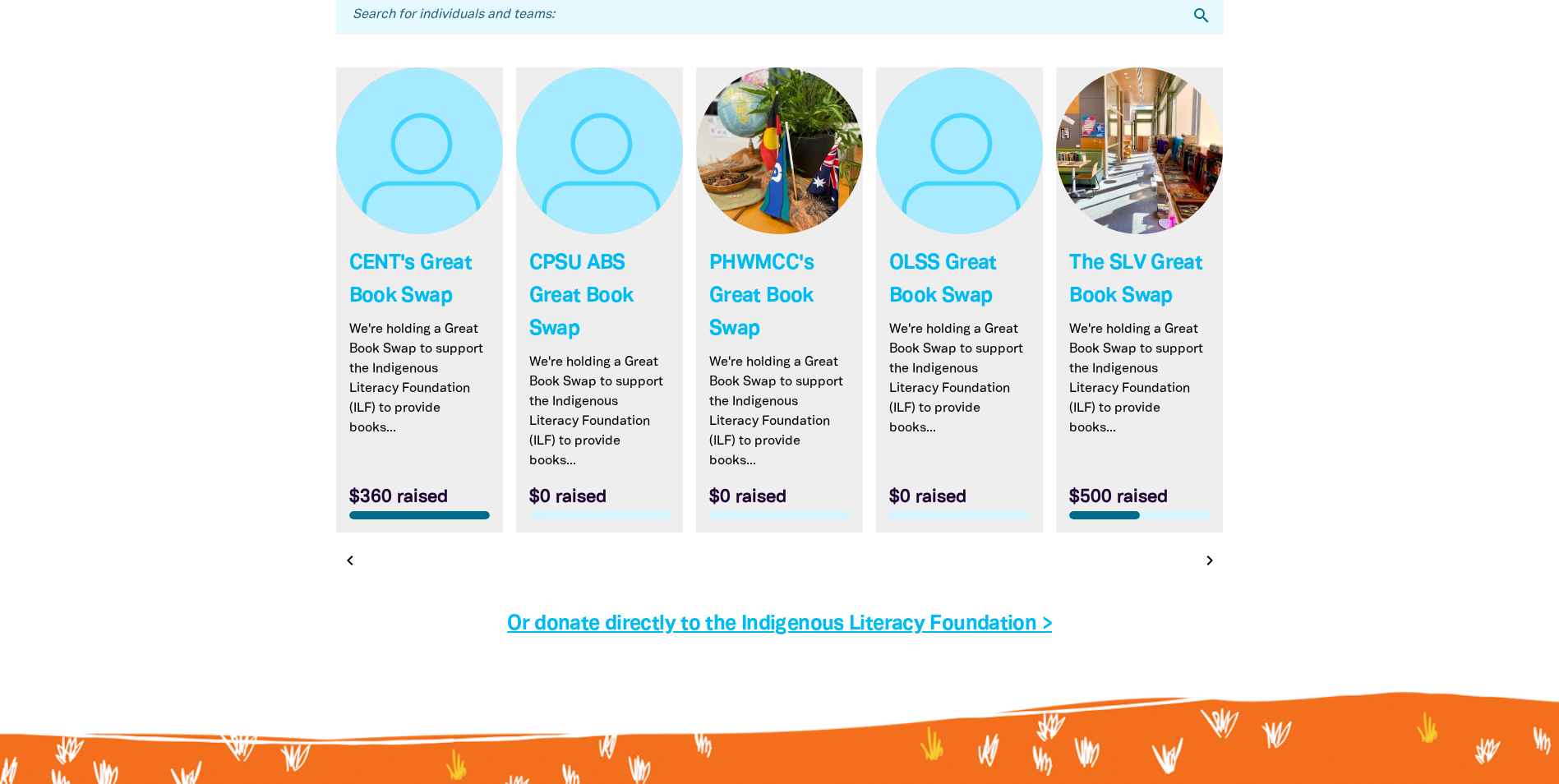
click at [1205, 560] on icon "chevron_right" at bounding box center [1210, 560] width 19 height 19
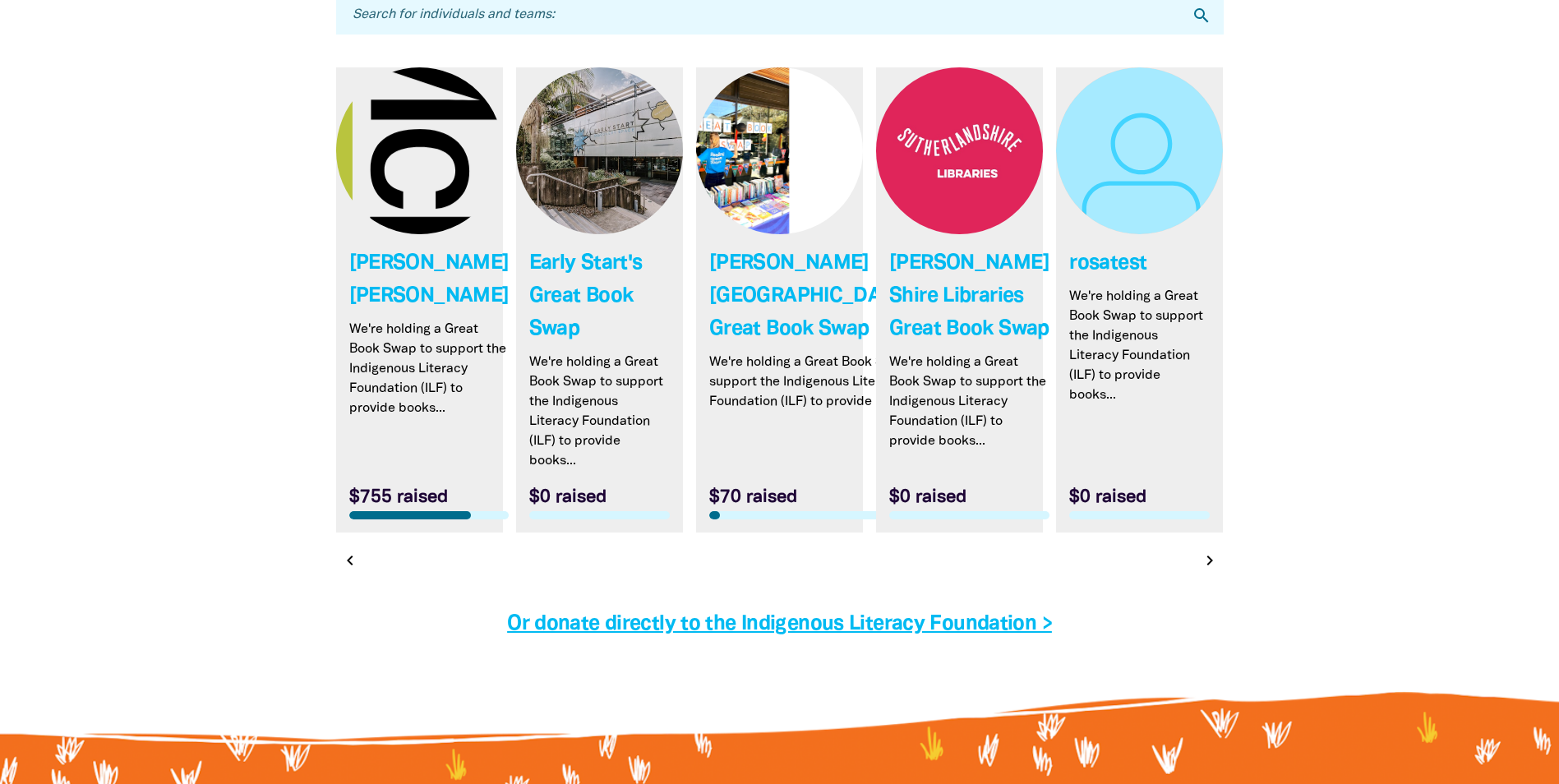
click at [1201, 570] on icon "chevron_right" at bounding box center [1210, 560] width 19 height 19
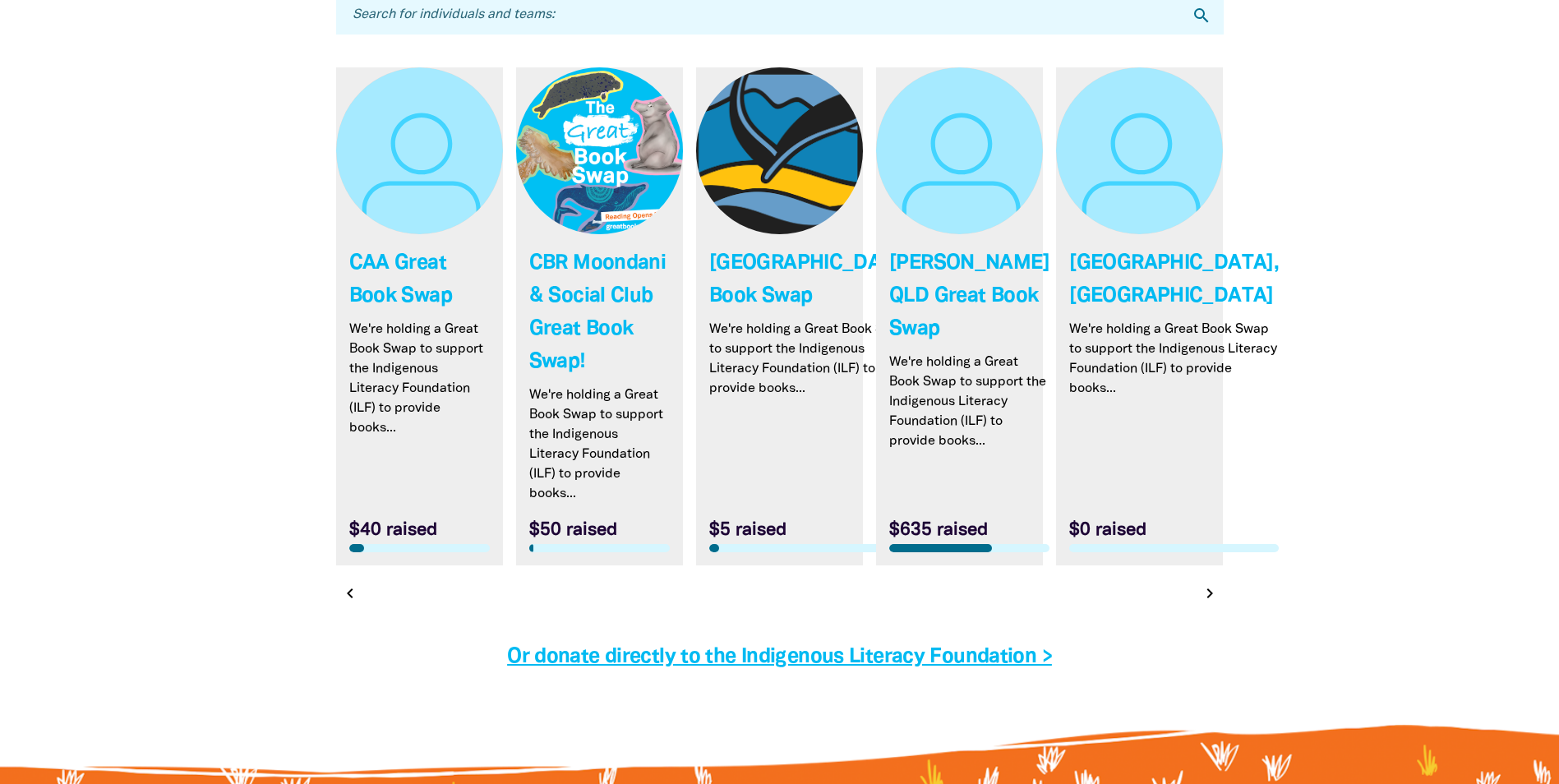
click at [1201, 596] on icon "chevron_right" at bounding box center [1210, 593] width 19 height 19
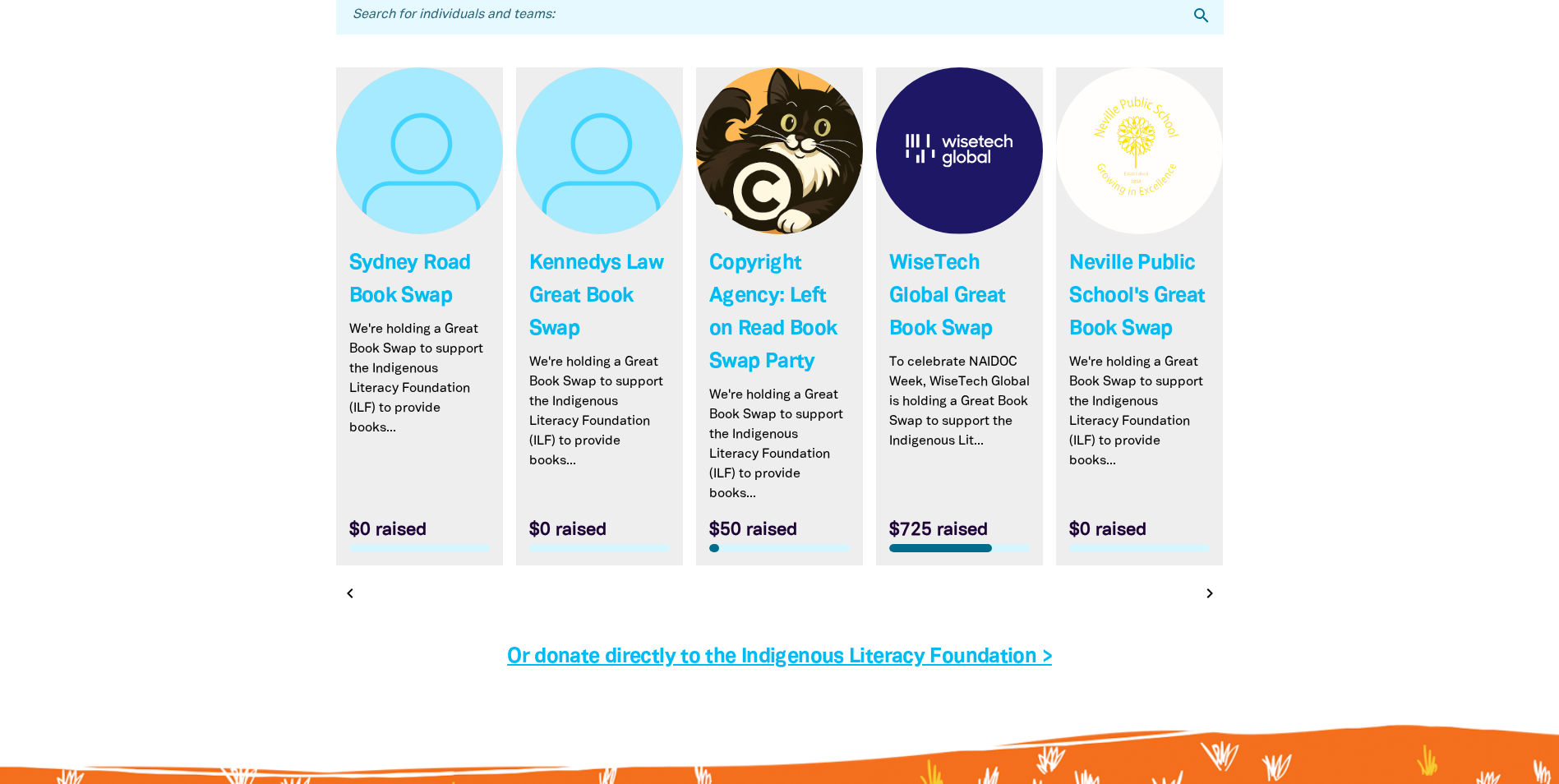
click at [1201, 596] on icon "chevron_right" at bounding box center [1210, 593] width 19 height 19
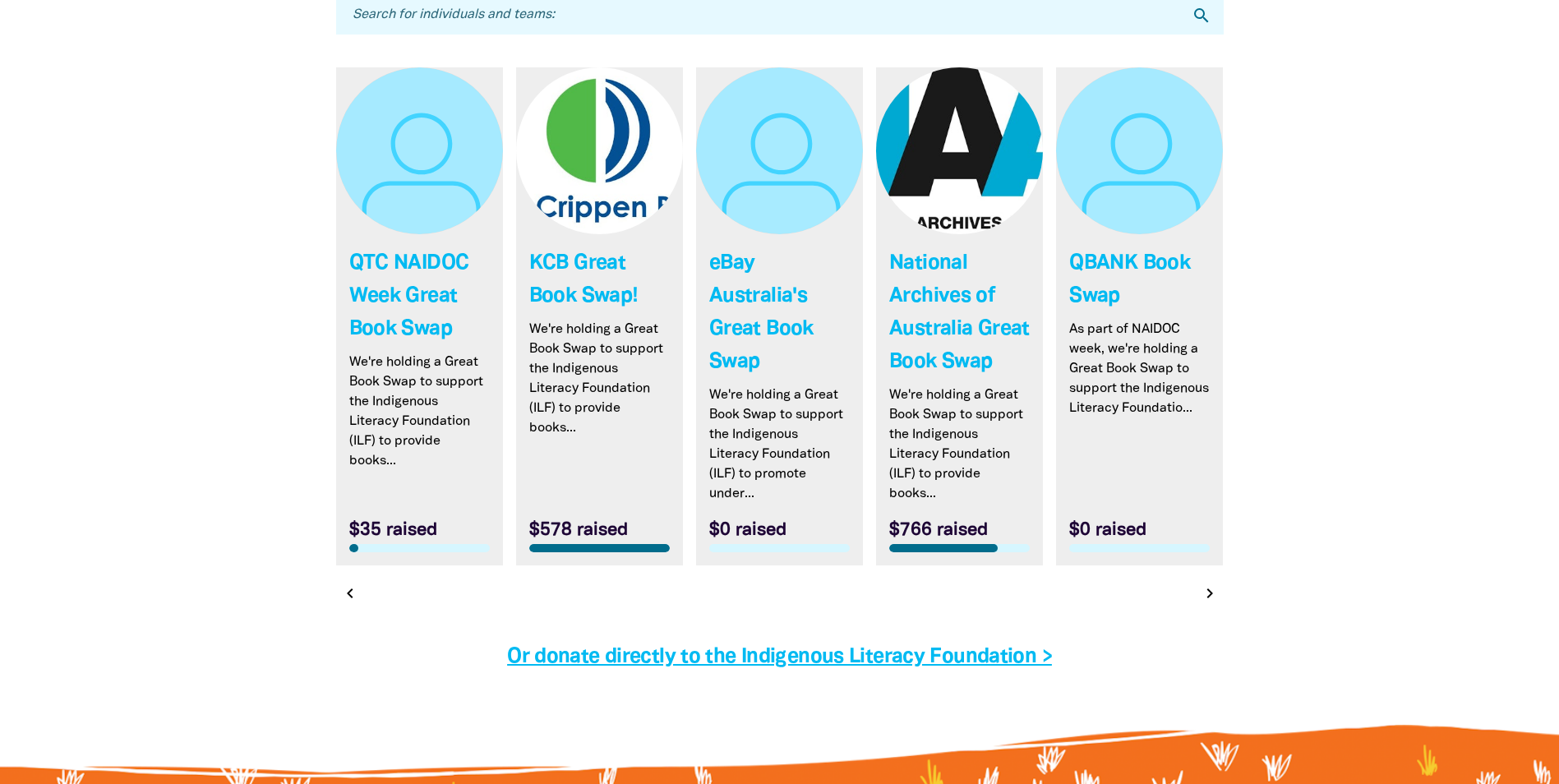
click at [1201, 596] on icon "chevron_right" at bounding box center [1210, 593] width 19 height 19
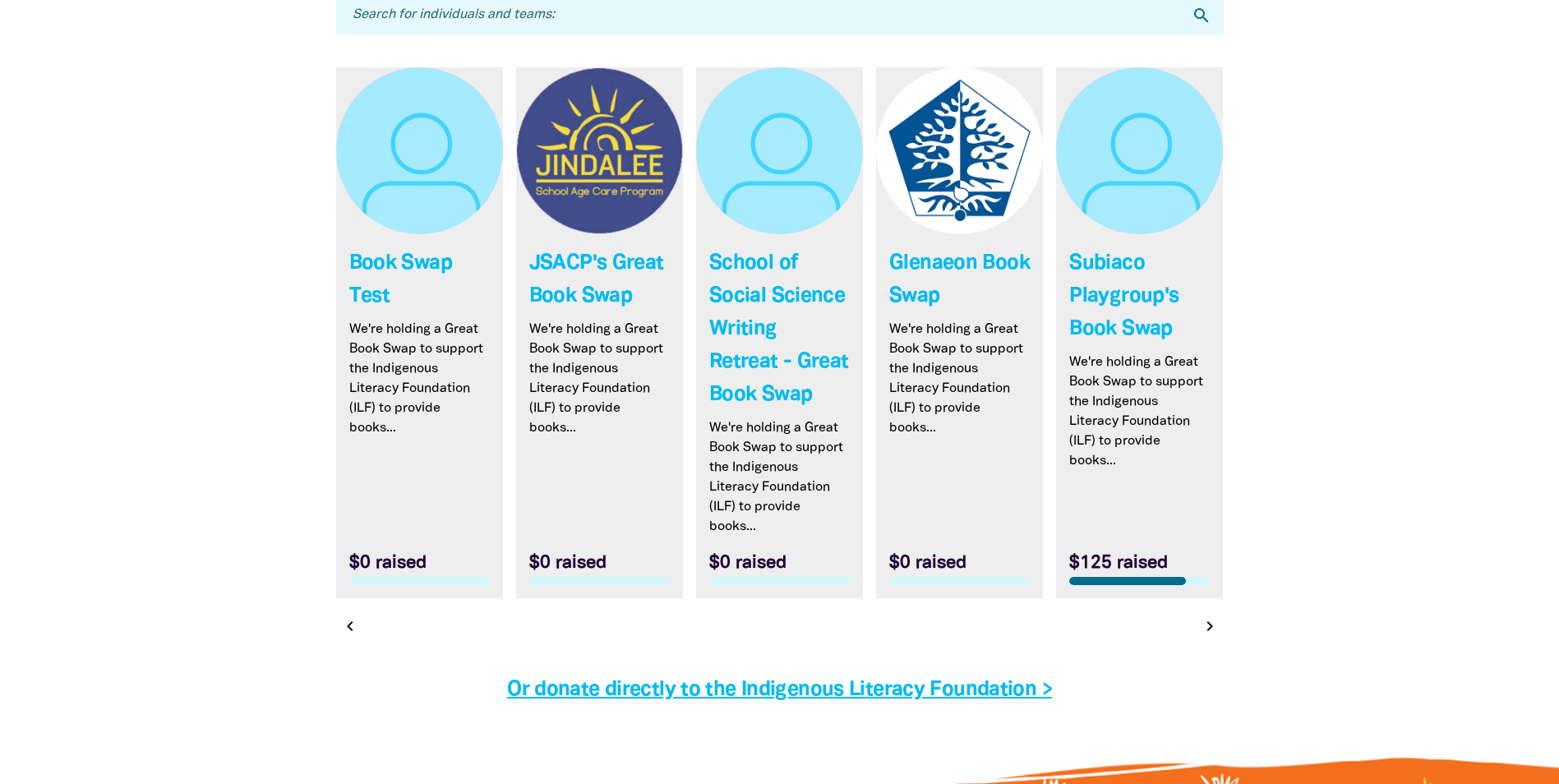
click at [1213, 625] on icon "chevron_right" at bounding box center [1210, 626] width 19 height 19
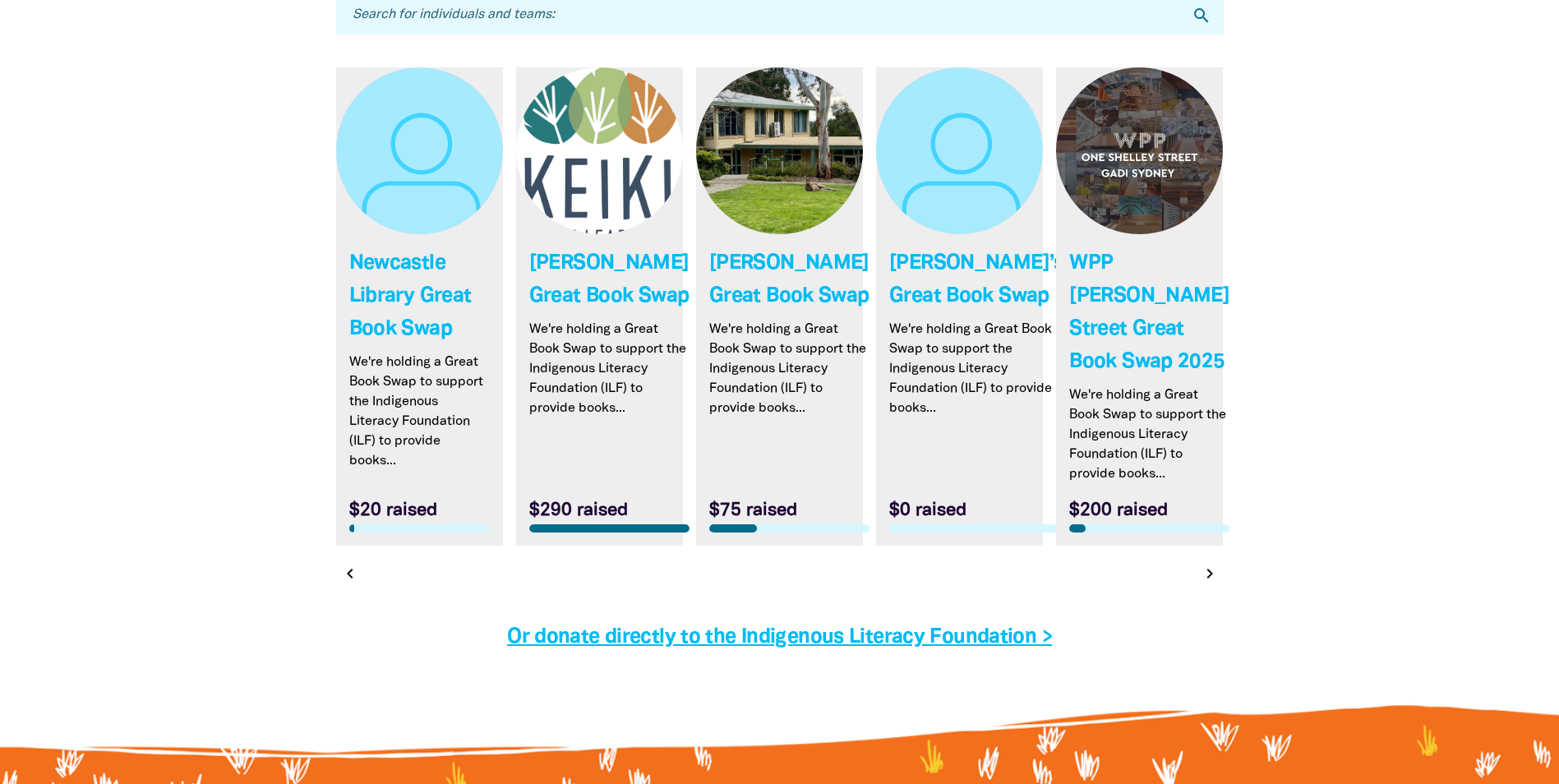
click at [1210, 583] on icon "chevron_right" at bounding box center [1210, 574] width 19 height 19
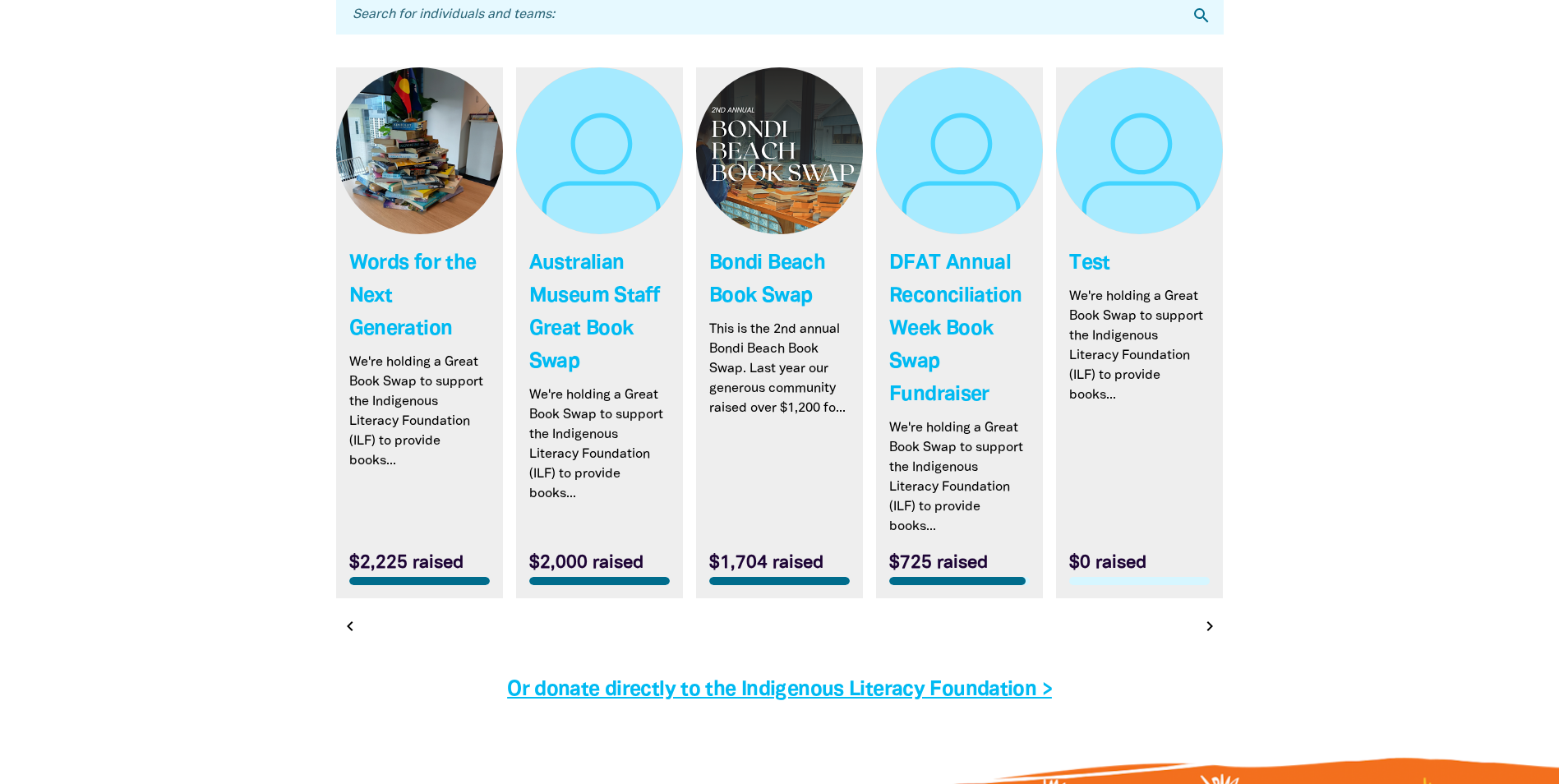
click at [1211, 627] on icon "chevron_right" at bounding box center [1210, 626] width 19 height 19
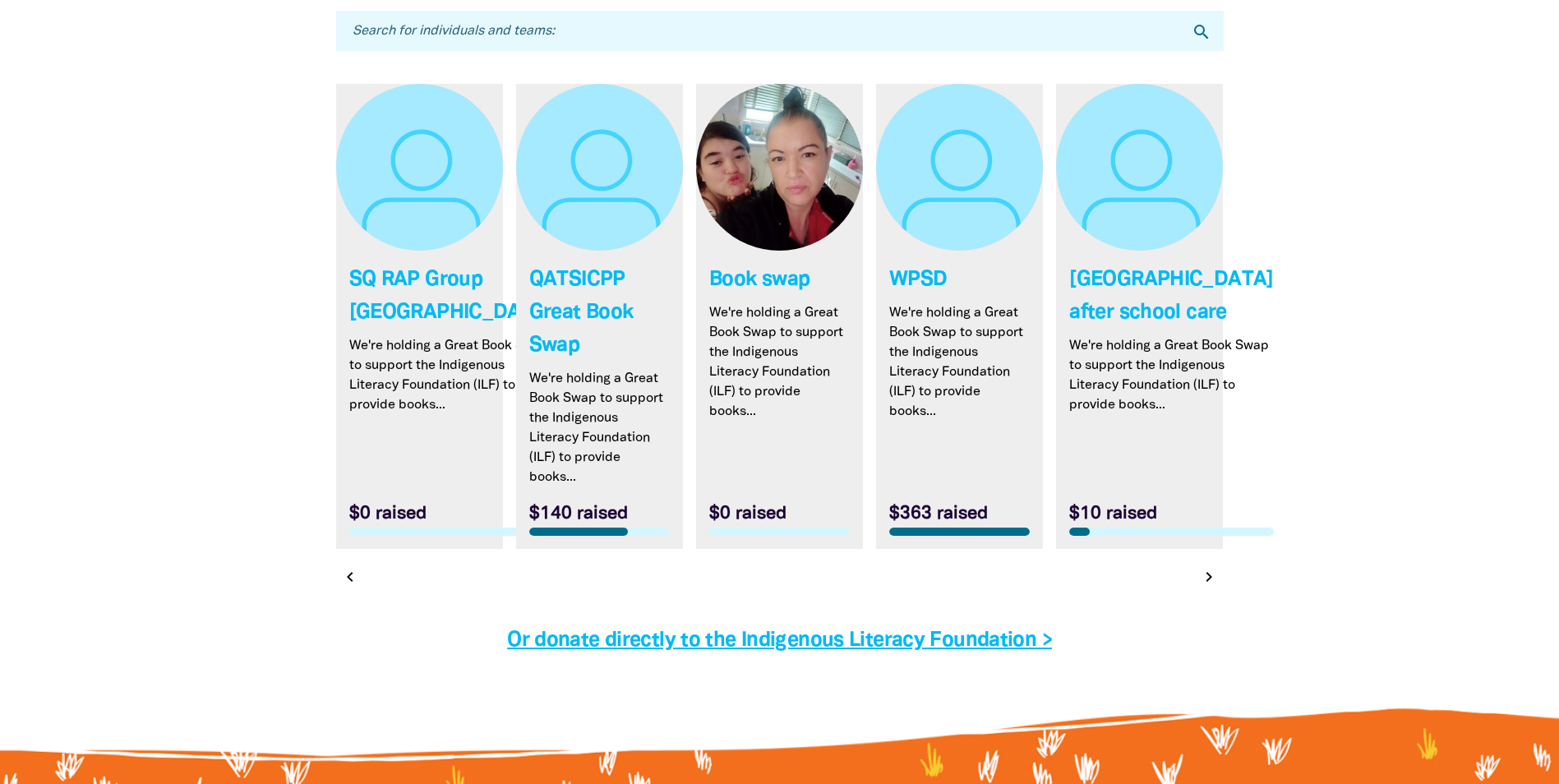
scroll to position [4792, 0]
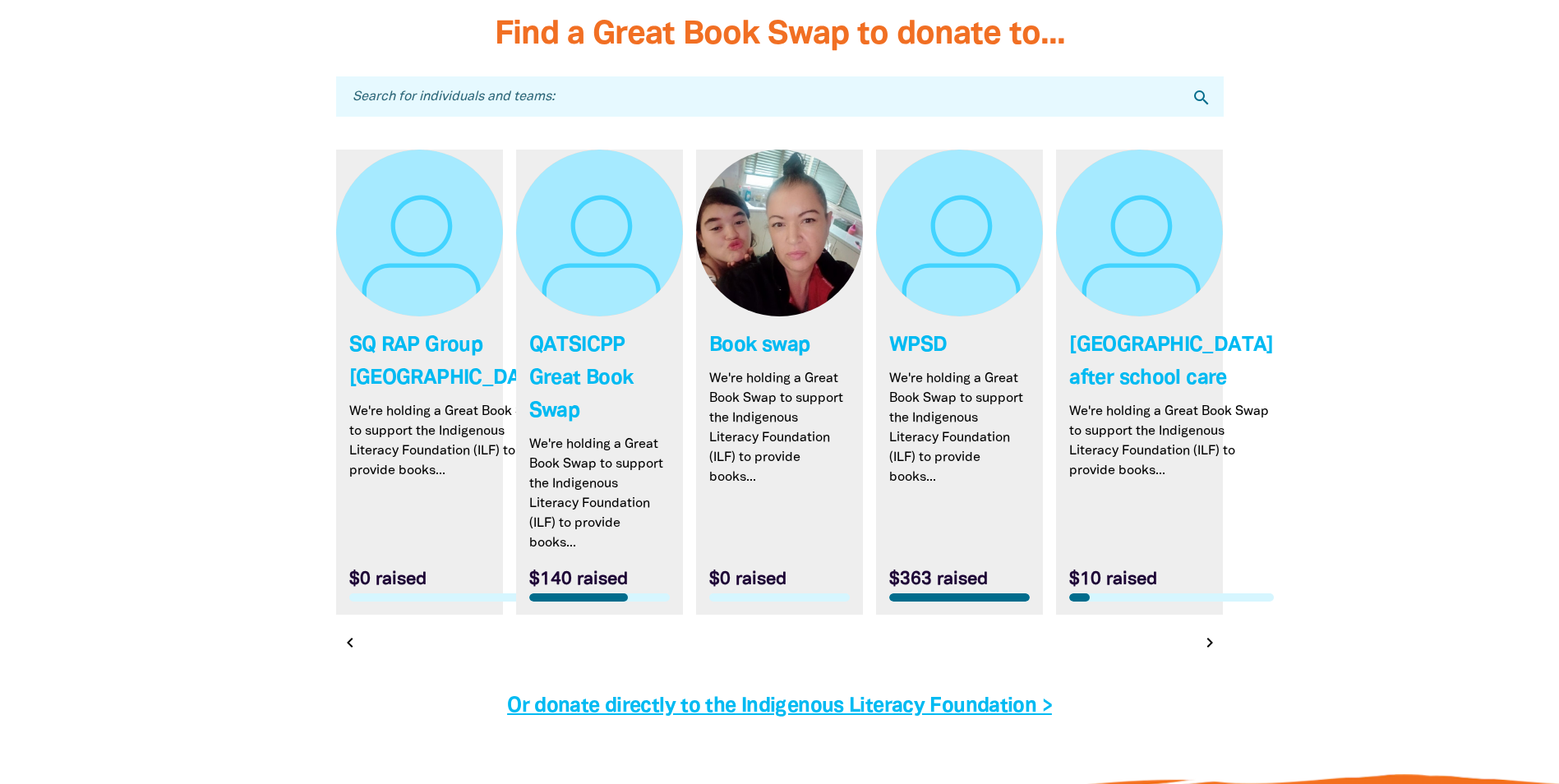
drag, startPoint x: 1210, startPoint y: 645, endPoint x: 1242, endPoint y: 640, distance: 32.4
click at [1211, 646] on icon "chevron_right" at bounding box center [1210, 643] width 19 height 19
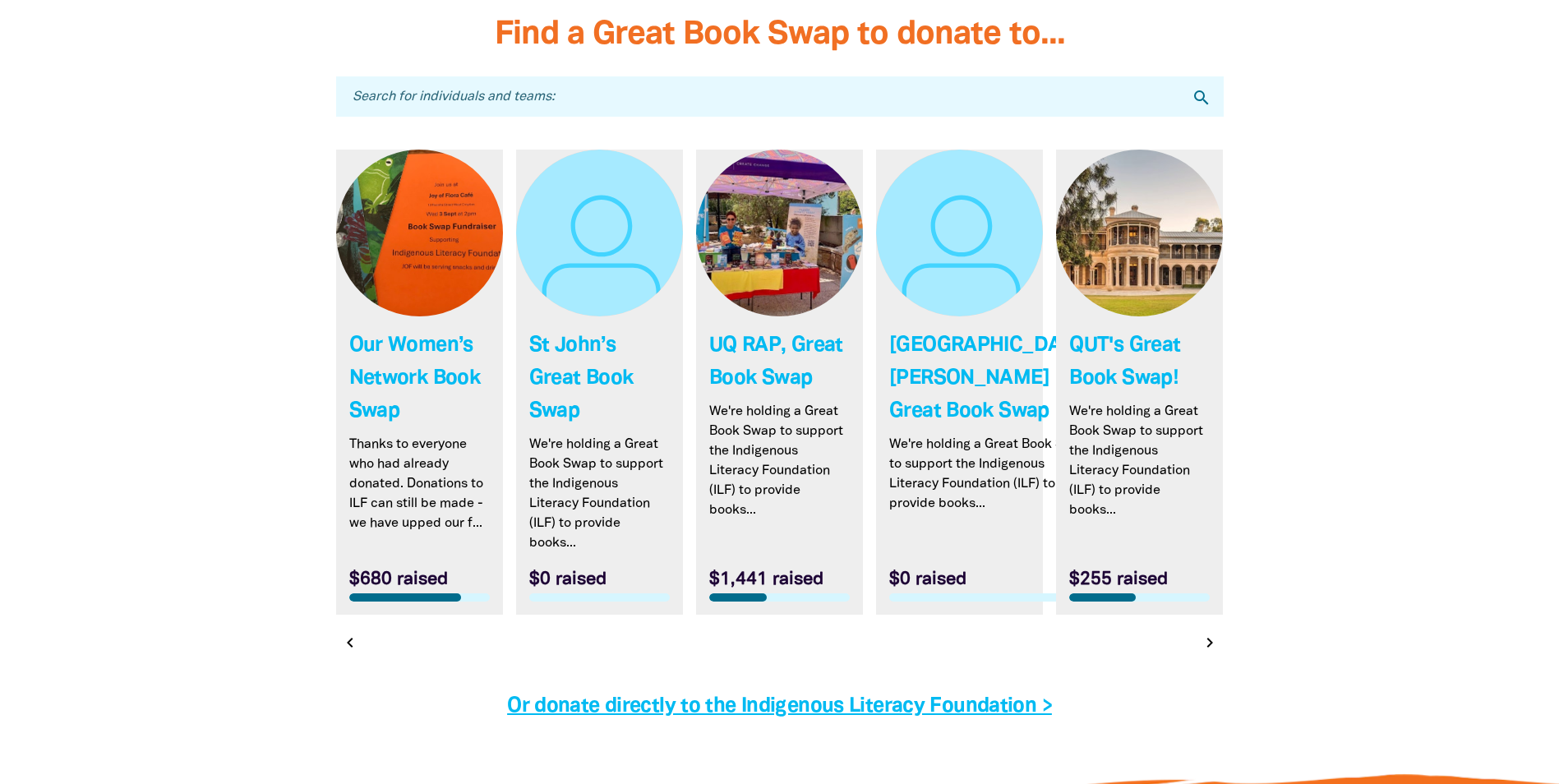
click at [1206, 652] on icon "chevron_right" at bounding box center [1210, 643] width 19 height 19
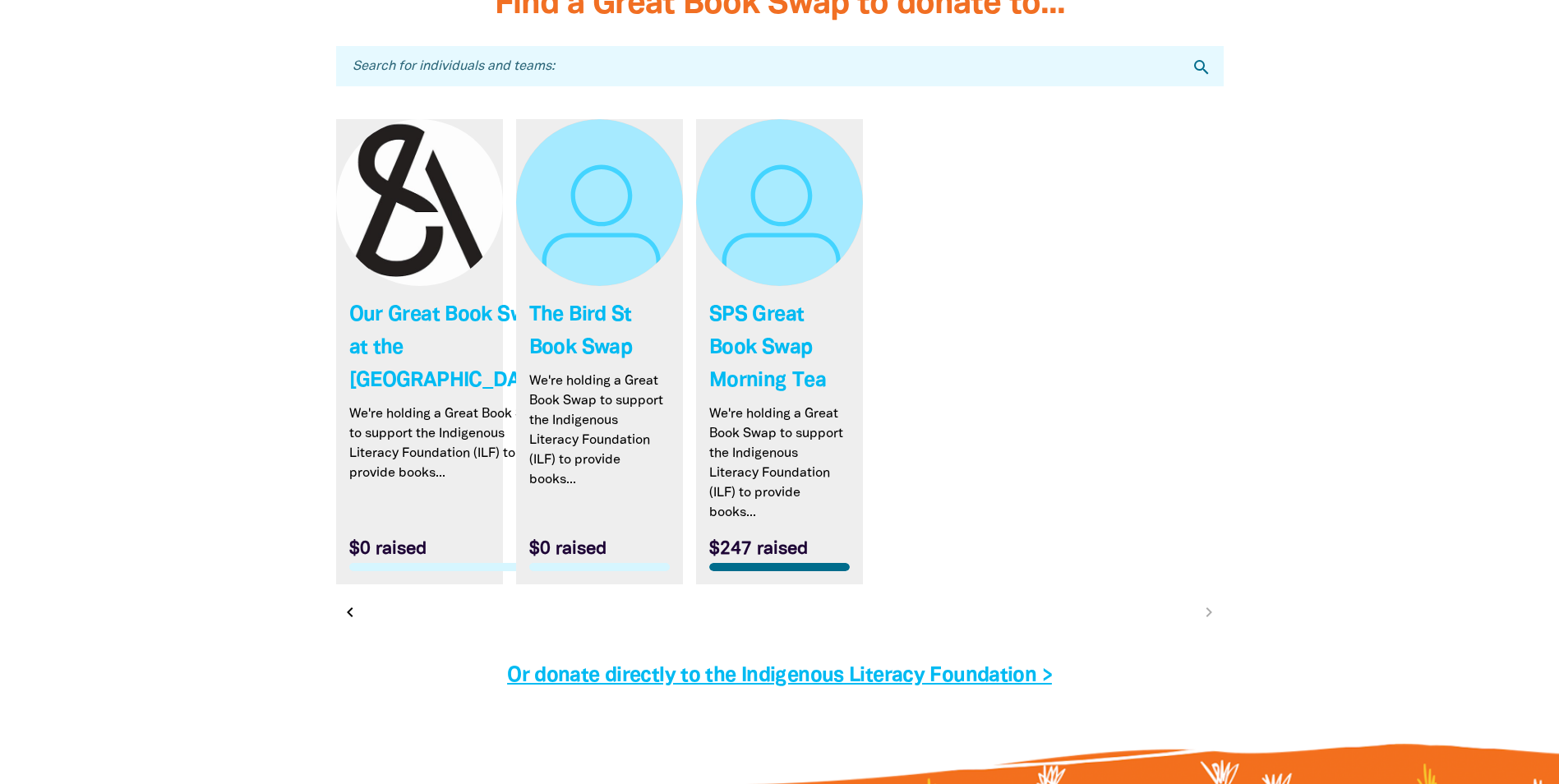
scroll to position [4874, 0]
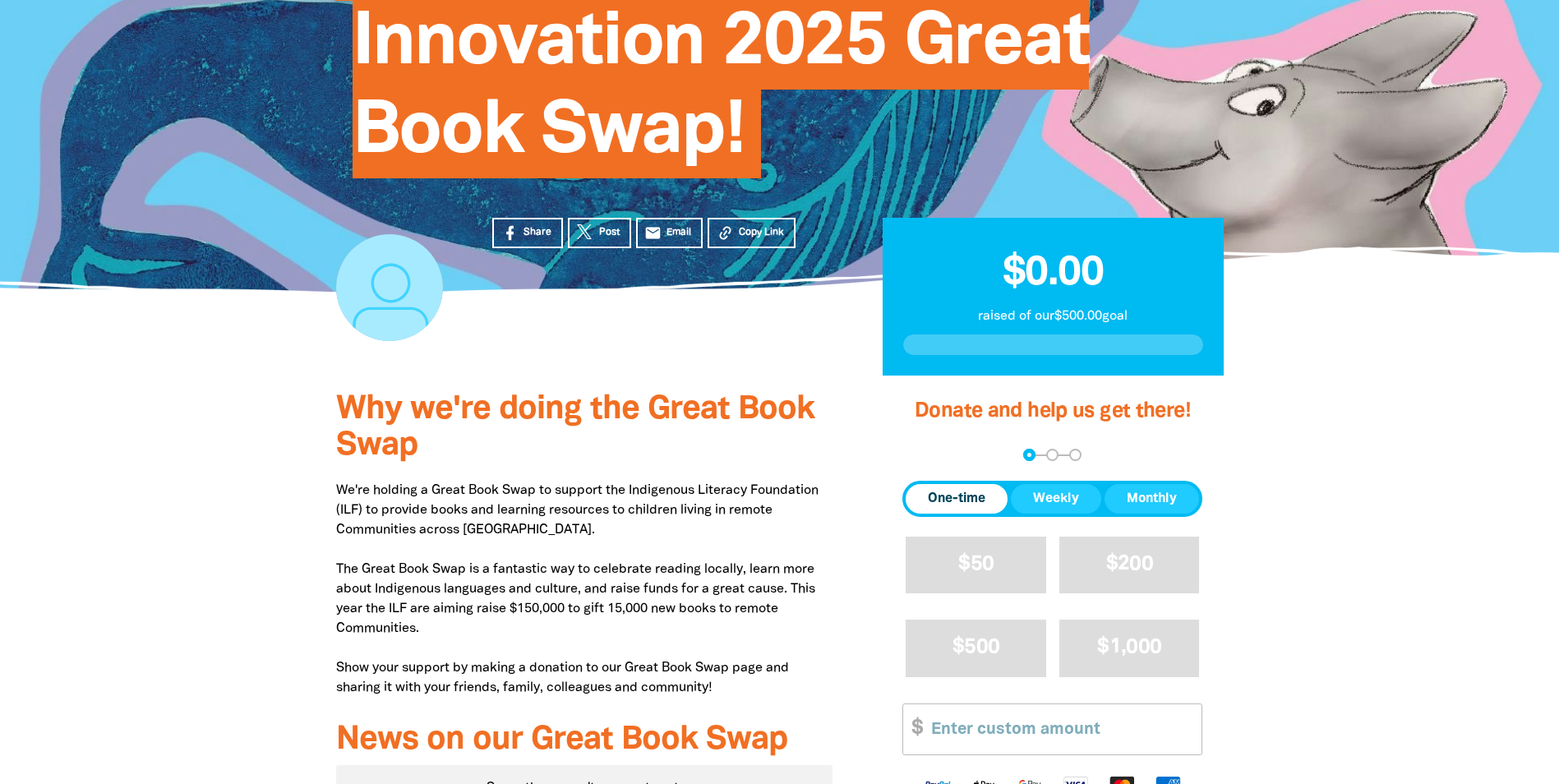
scroll to position [246, 0]
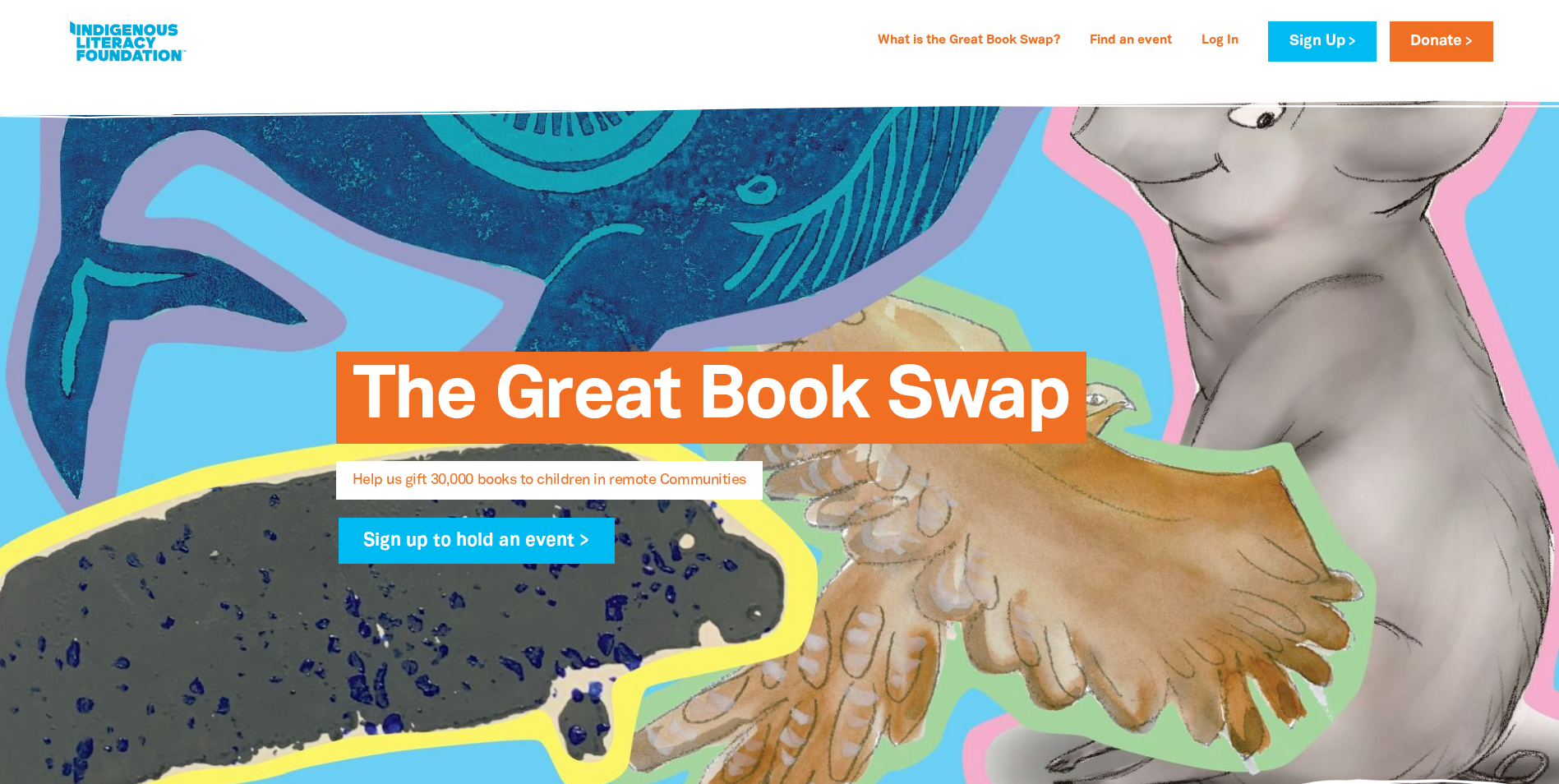
select select "AU"
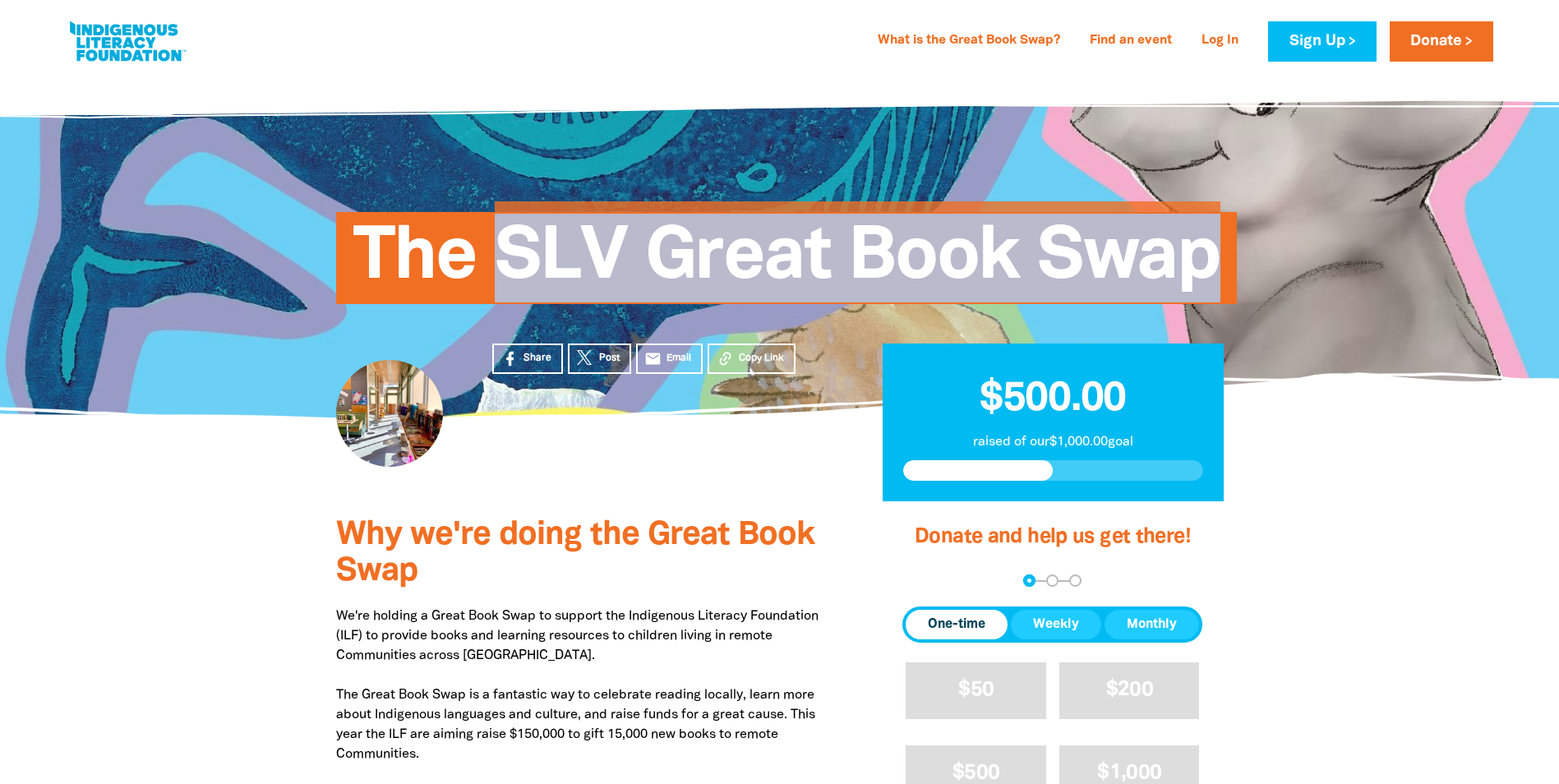
drag, startPoint x: 502, startPoint y: 267, endPoint x: 1219, endPoint y: 260, distance: 717.0
click at [1219, 260] on span "The SLV Great Book Swap" at bounding box center [786, 264] width 868 height 79
drag, startPoint x: 1219, startPoint y: 260, endPoint x: 1136, endPoint y: 254, distance: 83.2
